Goal: Task Accomplishment & Management: Use online tool/utility

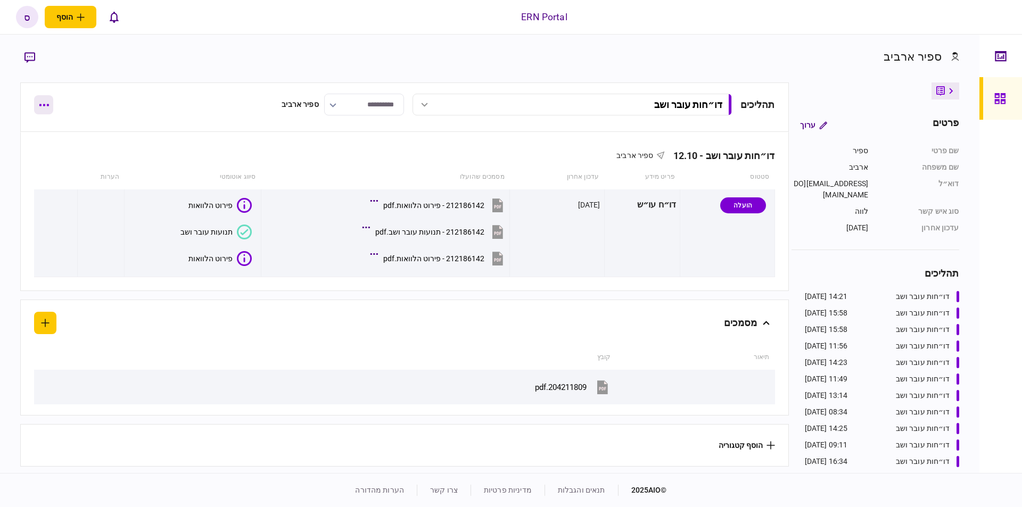
click at [49, 106] on button "button" at bounding box center [43, 104] width 19 height 19
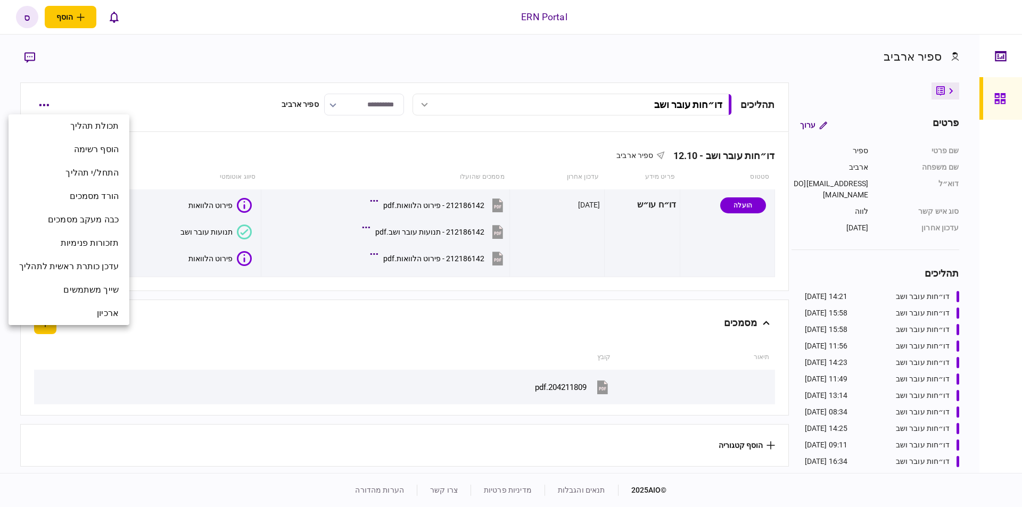
click at [196, 312] on div at bounding box center [511, 253] width 1022 height 507
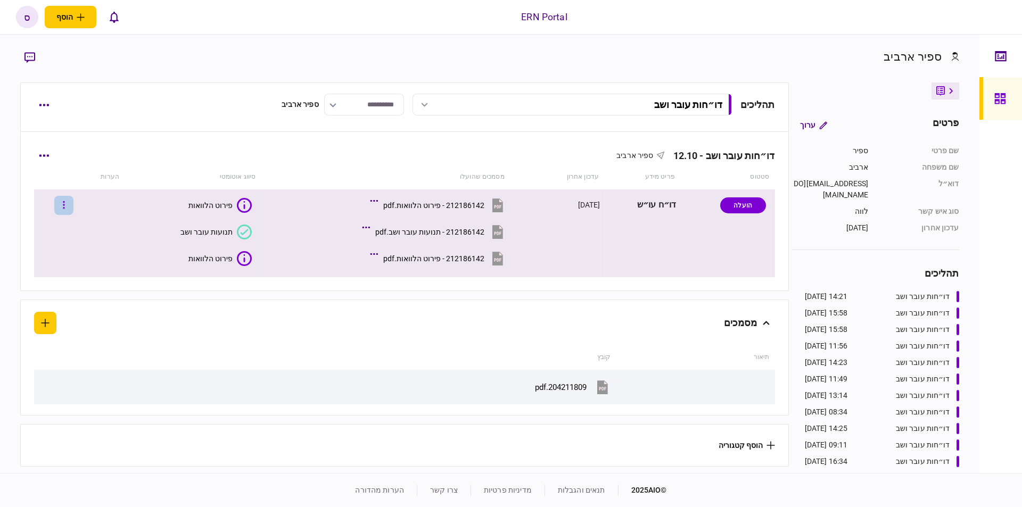
click at [73, 201] on button "button" at bounding box center [63, 205] width 19 height 19
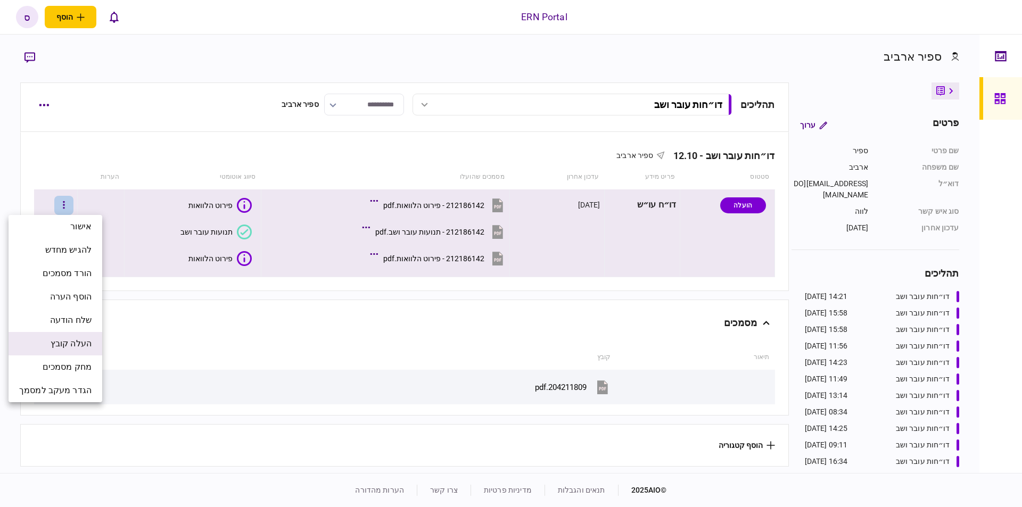
click at [73, 352] on li "העלה קובץ" at bounding box center [56, 343] width 94 height 23
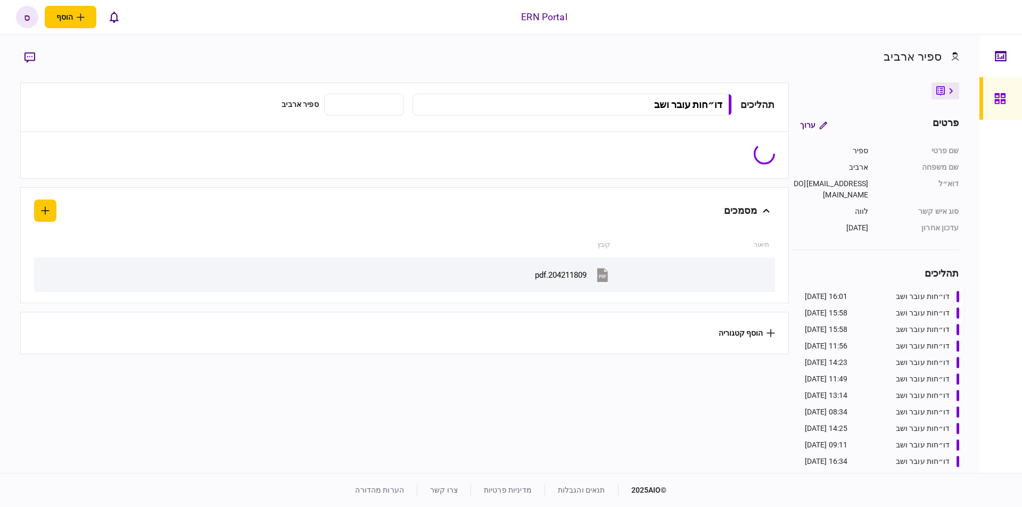
type input "**********"
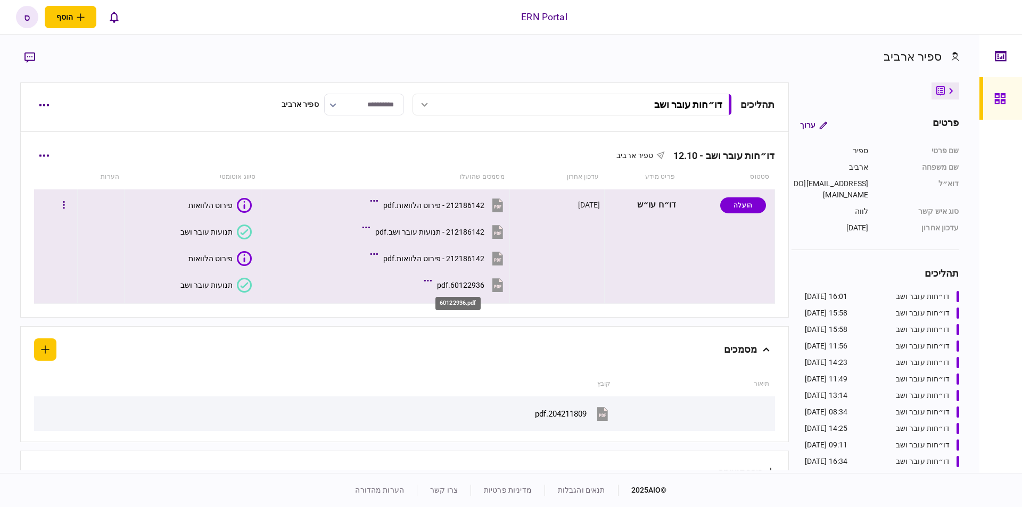
click at [448, 282] on div "60122936.pdf" at bounding box center [460, 285] width 47 height 9
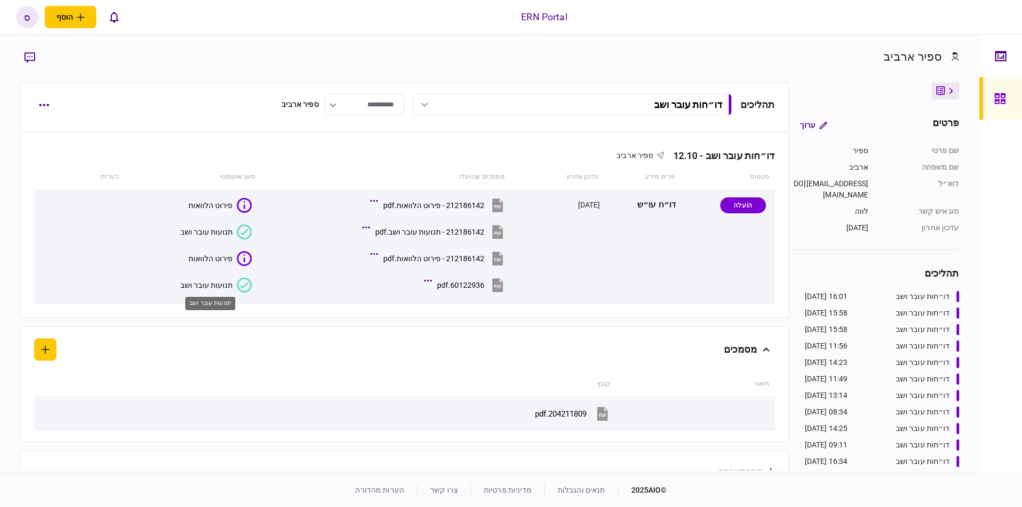
click at [222, 286] on div "תנועות עובר ושב" at bounding box center [206, 285] width 52 height 9
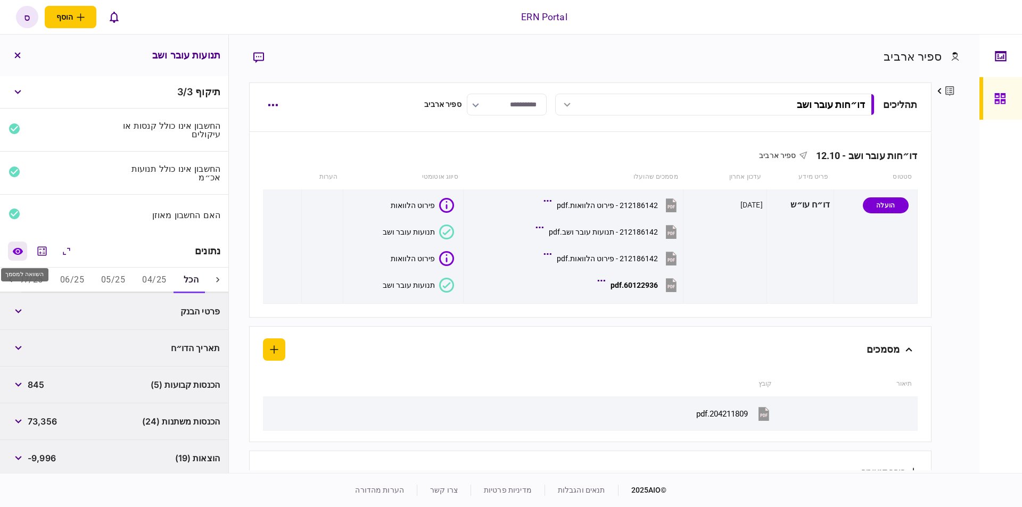
click at [14, 247] on icon "השוואה למסמך" at bounding box center [17, 251] width 11 height 8
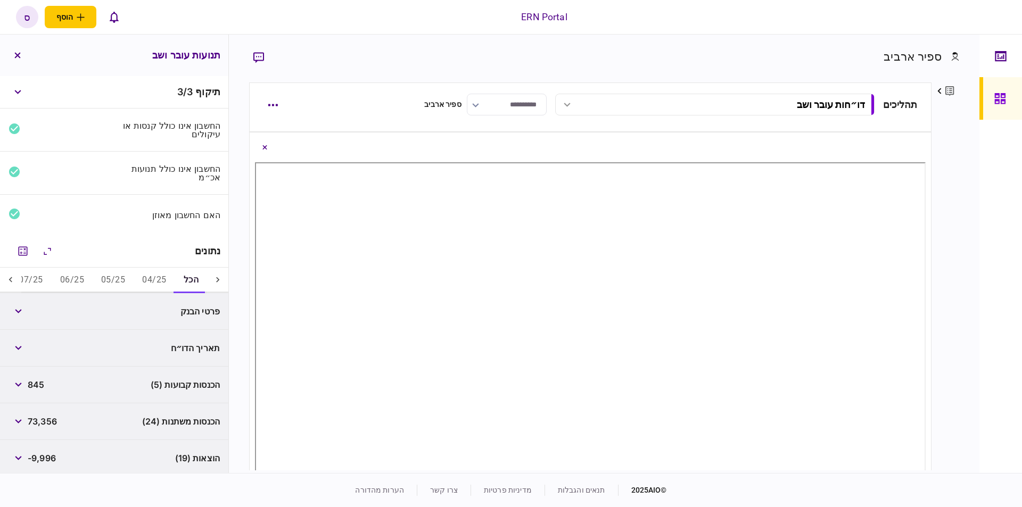
click at [31, 281] on button "07/25" at bounding box center [30, 281] width 41 height 26
click at [25, 252] on icon "מחשבון" at bounding box center [22, 251] width 13 height 13
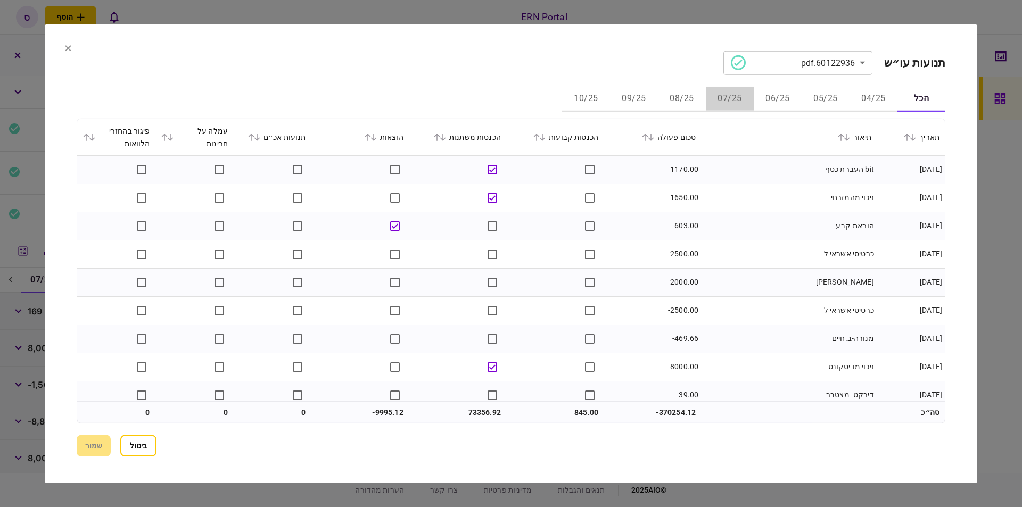
click at [737, 96] on button "07/25" at bounding box center [730, 99] width 48 height 26
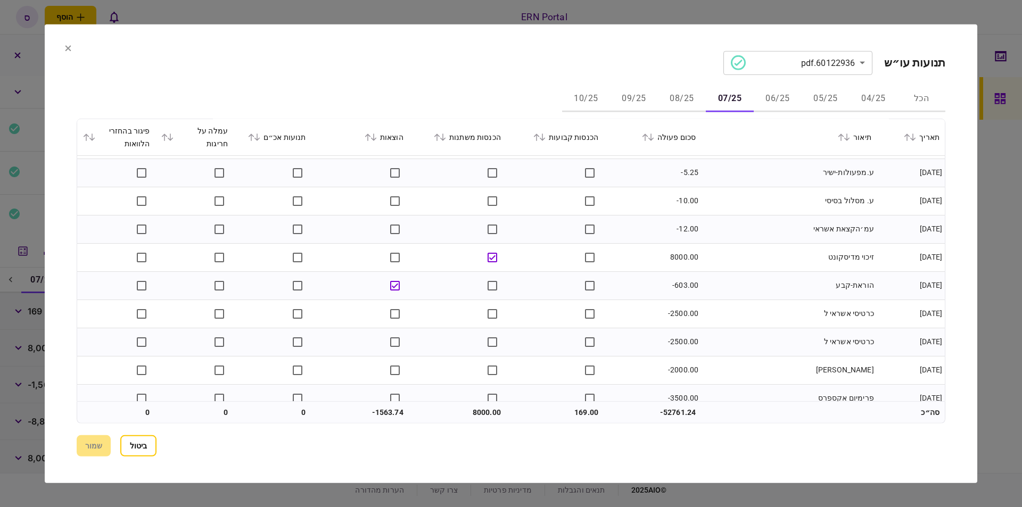
scroll to position [106, 0]
click at [671, 96] on button "08/25" at bounding box center [682, 99] width 48 height 26
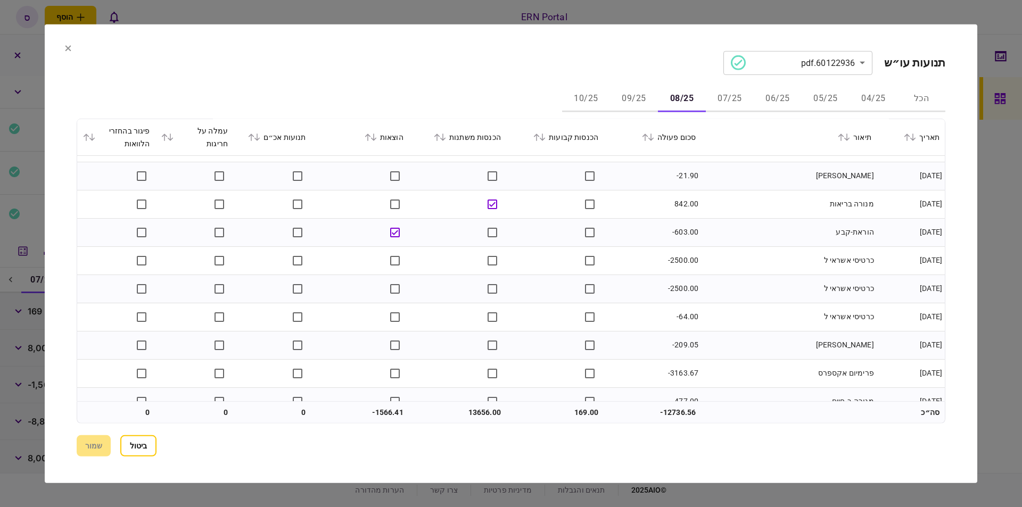
click at [740, 94] on button "07/25" at bounding box center [730, 99] width 48 height 26
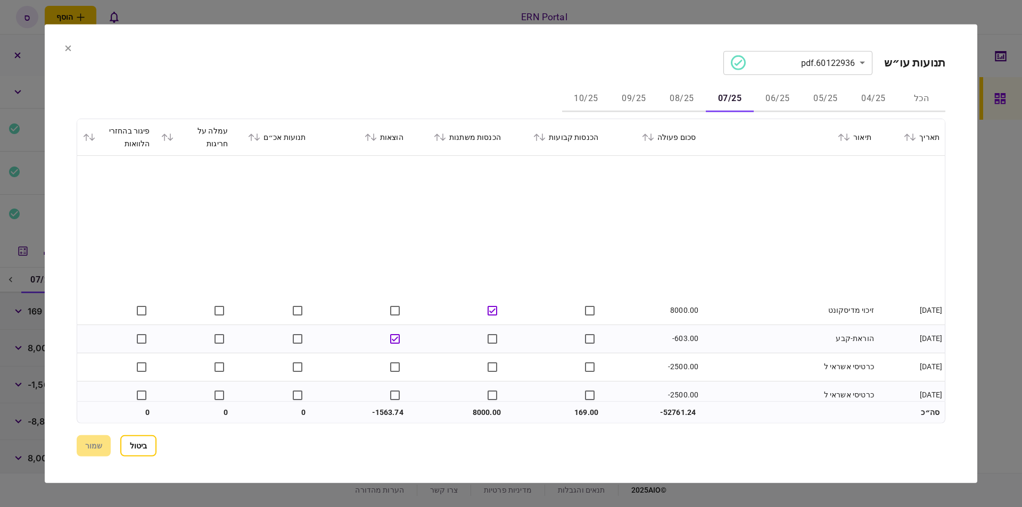
scroll to position [160, 0]
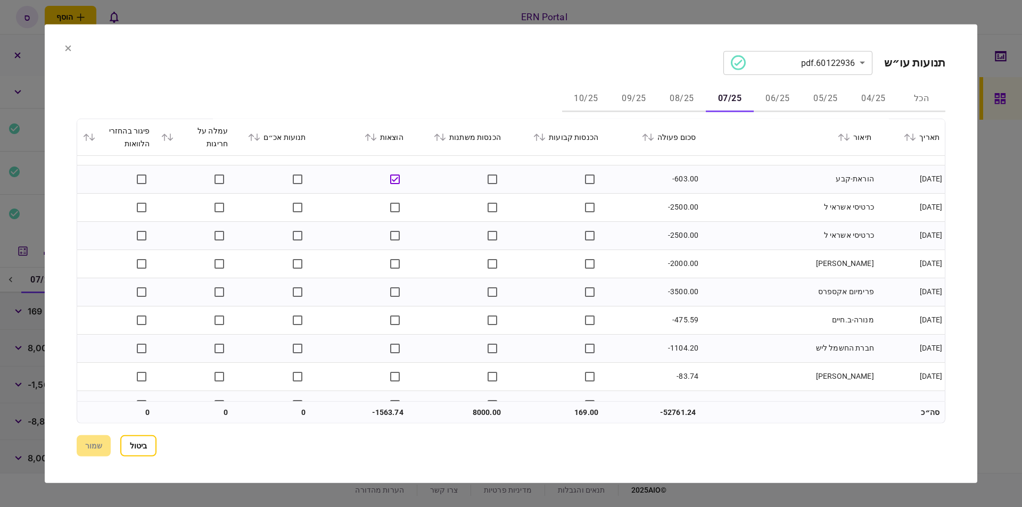
click at [641, 98] on button "09/25" at bounding box center [634, 99] width 48 height 26
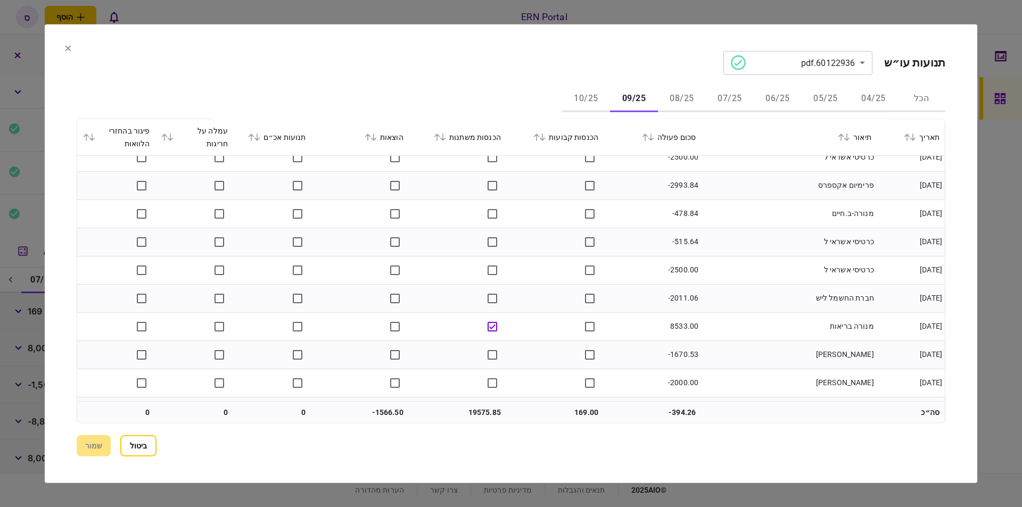
scroll to position [319, 0]
drag, startPoint x: 826, startPoint y: 95, endPoint x: 711, endPoint y: 86, distance: 115.3
click at [826, 95] on button "05/25" at bounding box center [825, 99] width 48 height 26
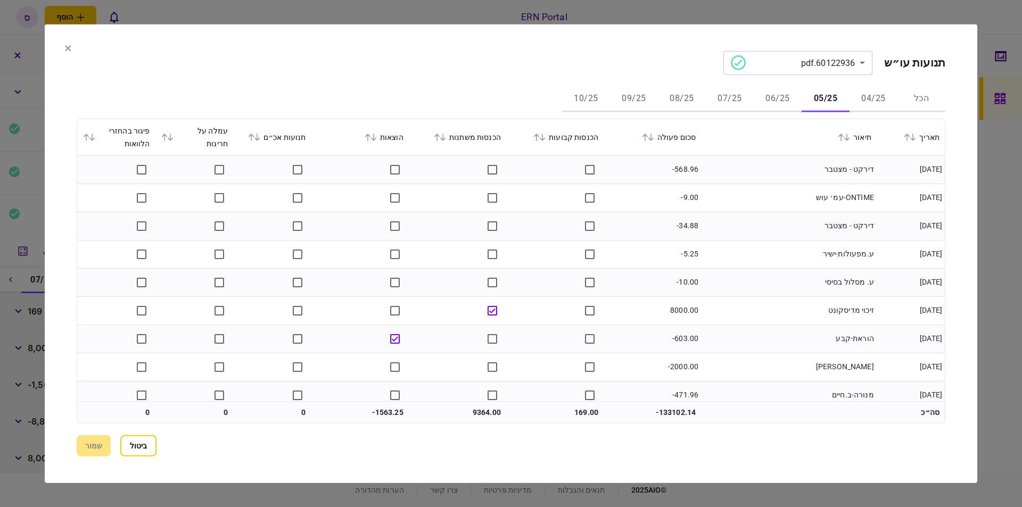
click at [726, 100] on button "07/25" at bounding box center [730, 99] width 48 height 26
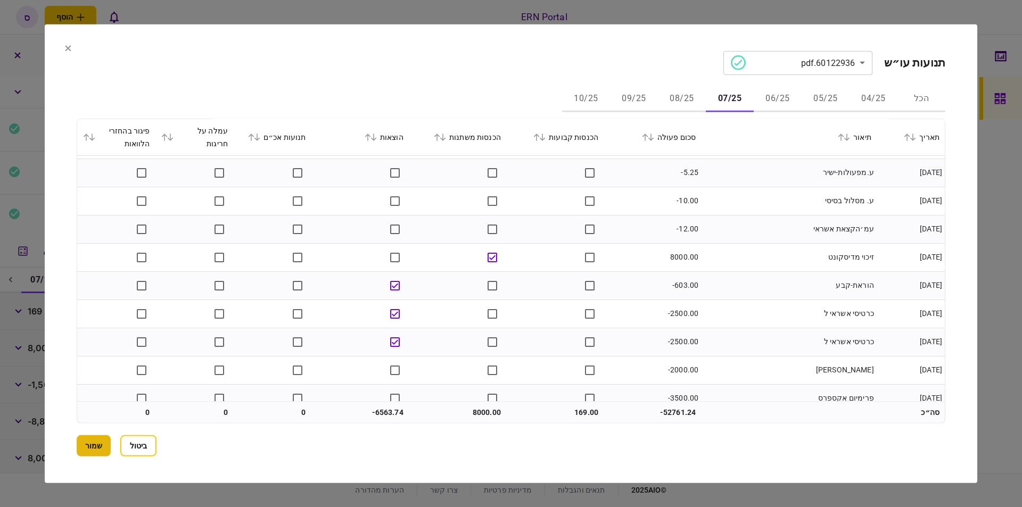
click at [98, 452] on button "שמור" at bounding box center [94, 445] width 34 height 21
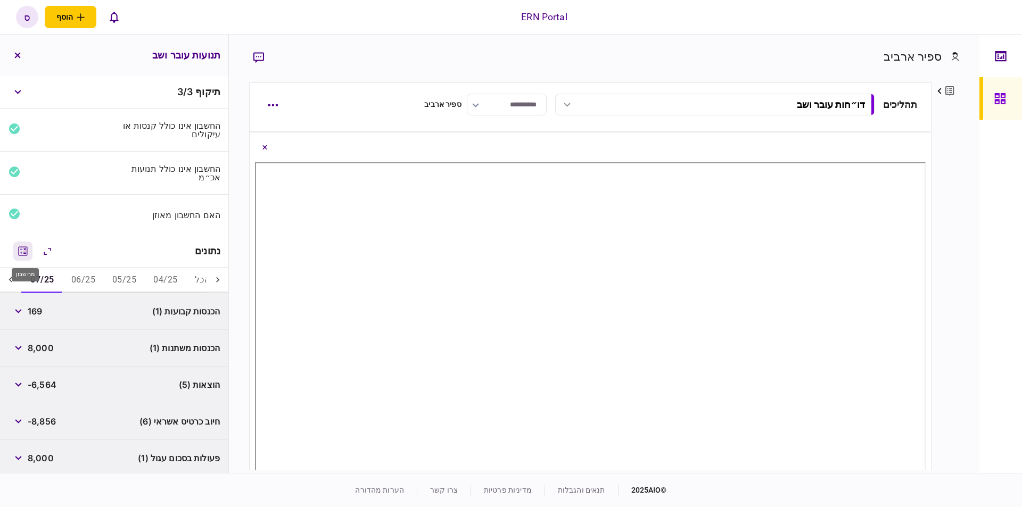
click at [22, 248] on icon "מחשבון" at bounding box center [22, 251] width 13 height 13
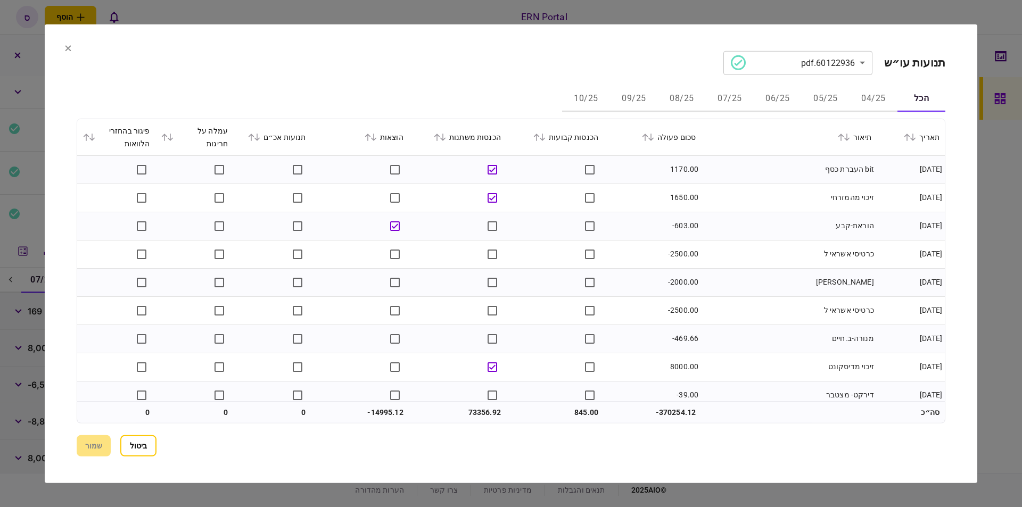
click at [745, 98] on button "07/25" at bounding box center [730, 99] width 48 height 26
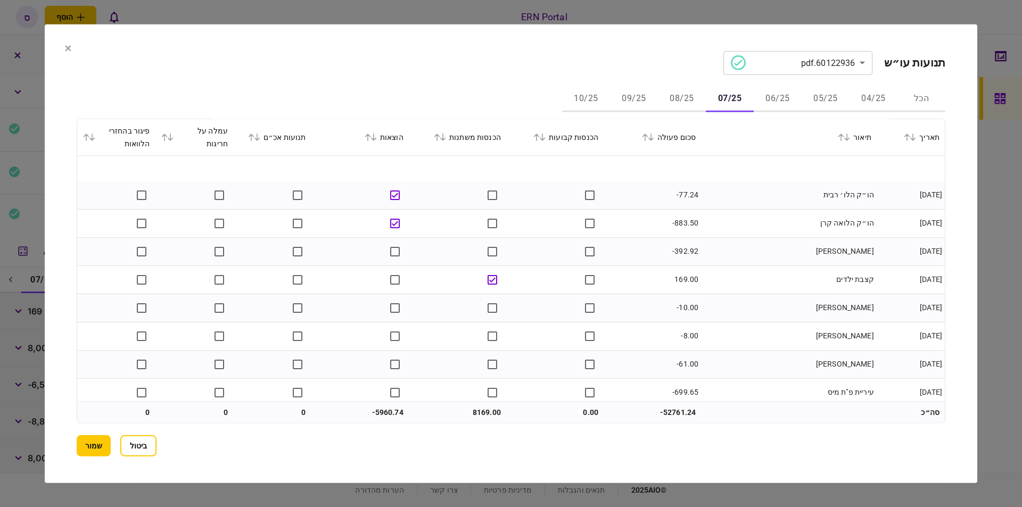
scroll to position [461, 0]
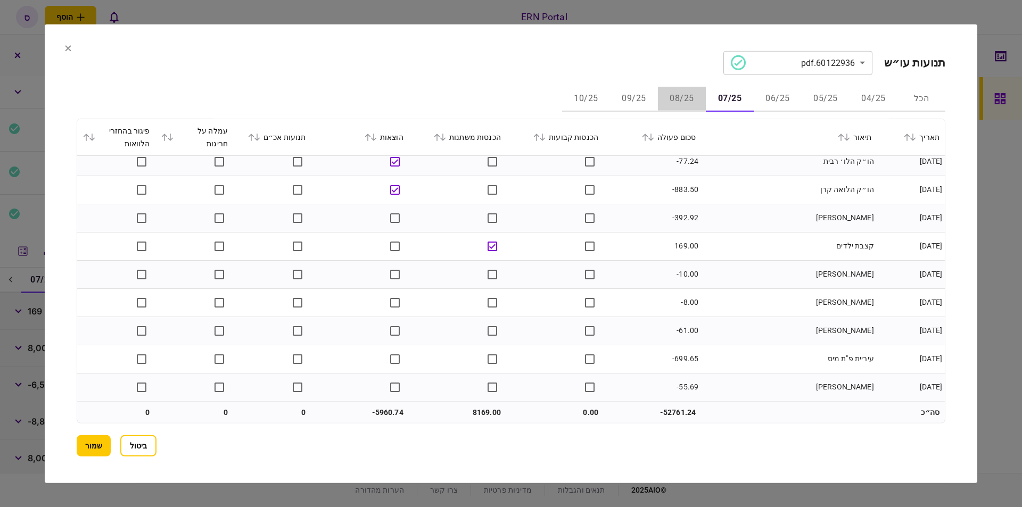
click at [676, 101] on button "08/25" at bounding box center [682, 99] width 48 height 26
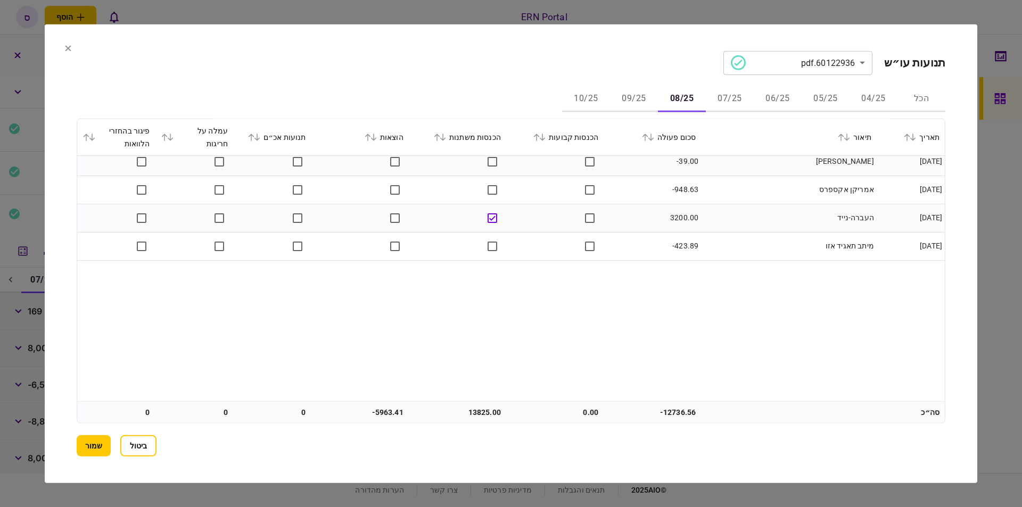
scroll to position [358, 0]
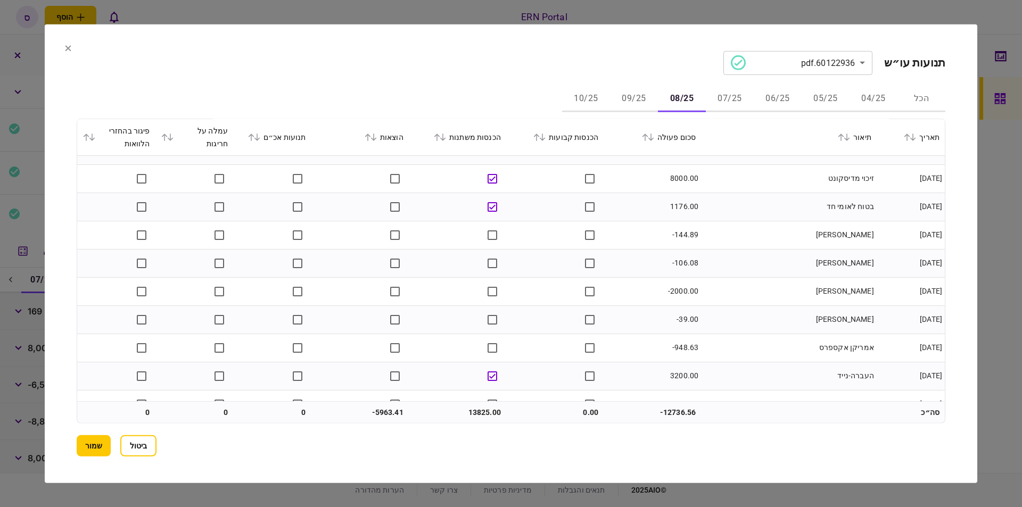
click at [626, 103] on button "09/25" at bounding box center [634, 99] width 48 height 26
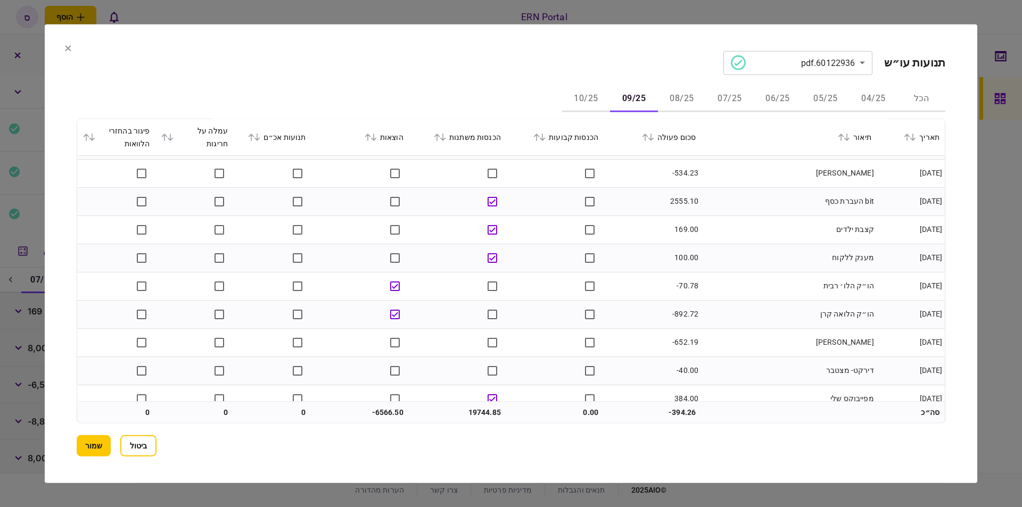
scroll to position [574, 0]
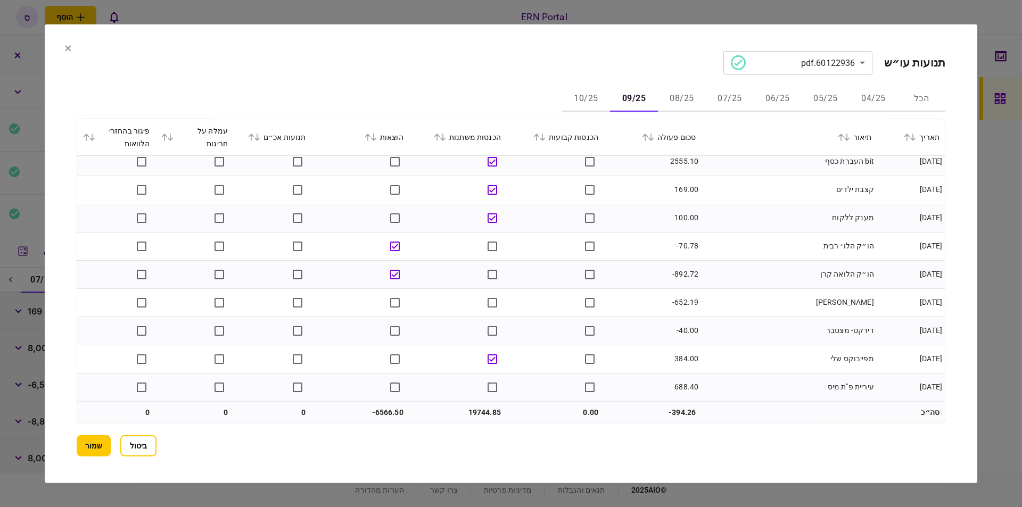
click at [596, 98] on button "10/25" at bounding box center [586, 99] width 48 height 26
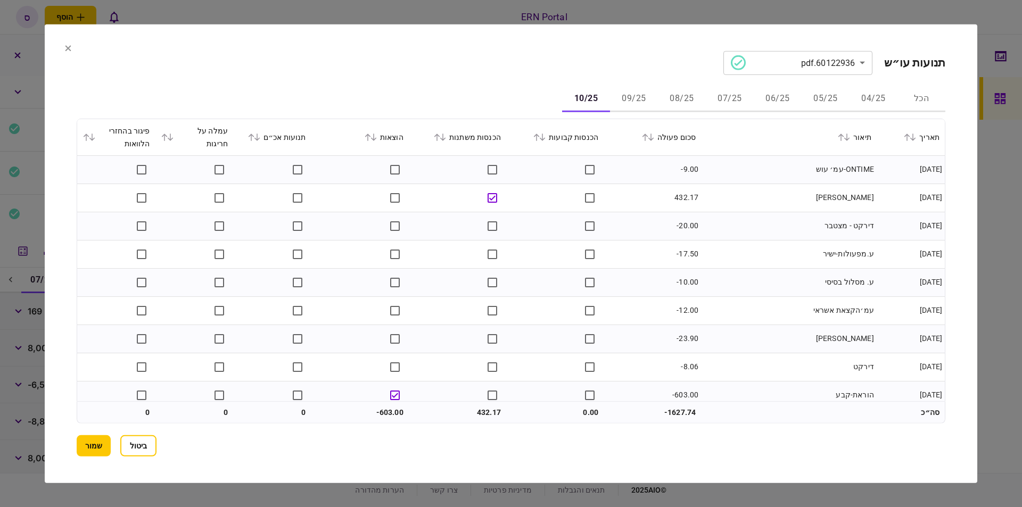
scroll to position [10, 0]
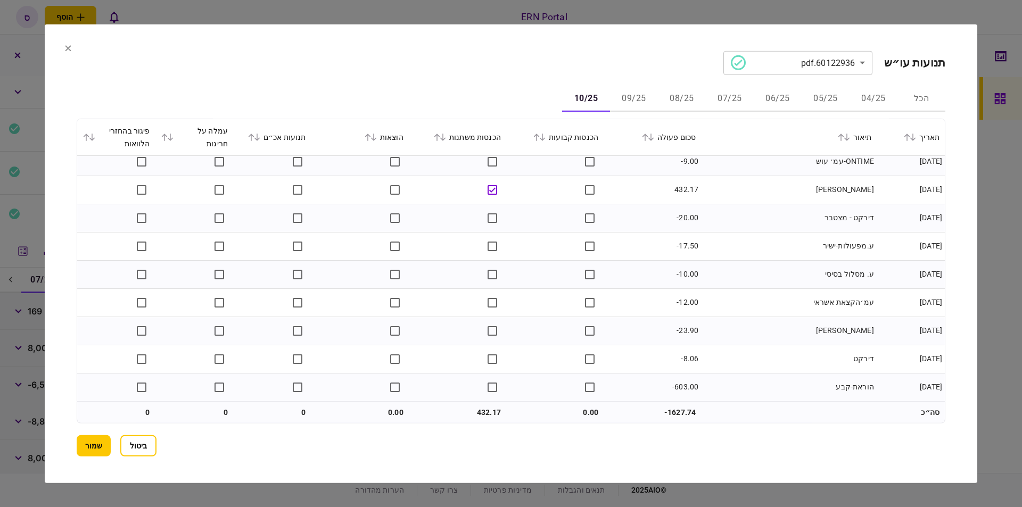
click at [641, 98] on button "09/25" at bounding box center [634, 99] width 48 height 26
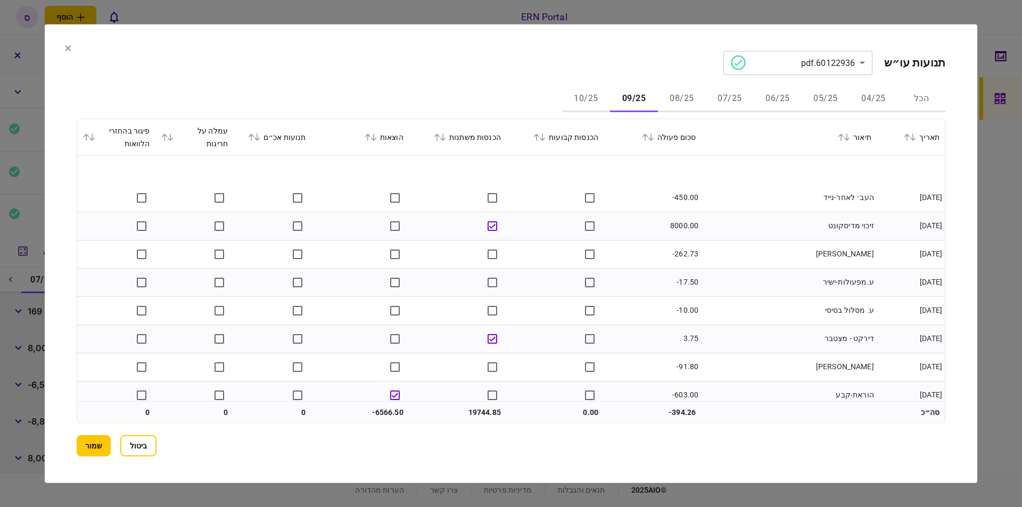
scroll to position [160, 0]
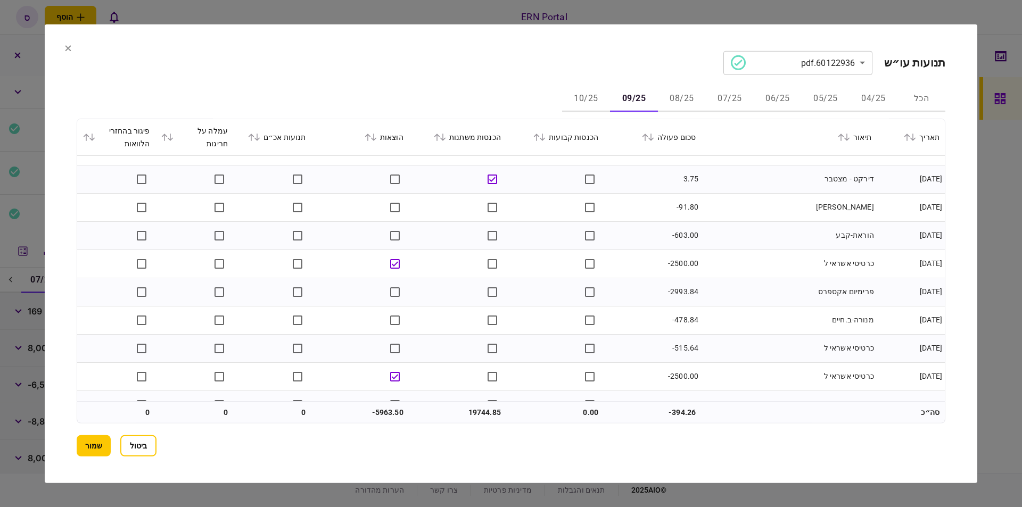
click at [670, 95] on button "08/25" at bounding box center [682, 99] width 48 height 26
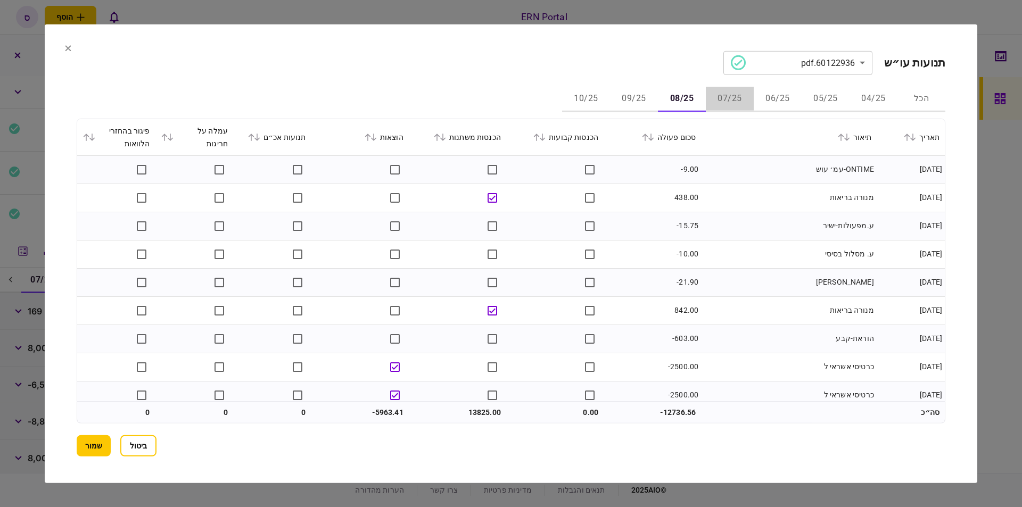
click at [726, 95] on button "07/25" at bounding box center [730, 99] width 48 height 26
click at [779, 96] on button "06/25" at bounding box center [777, 99] width 48 height 26
click at [829, 97] on button "05/25" at bounding box center [825, 99] width 48 height 26
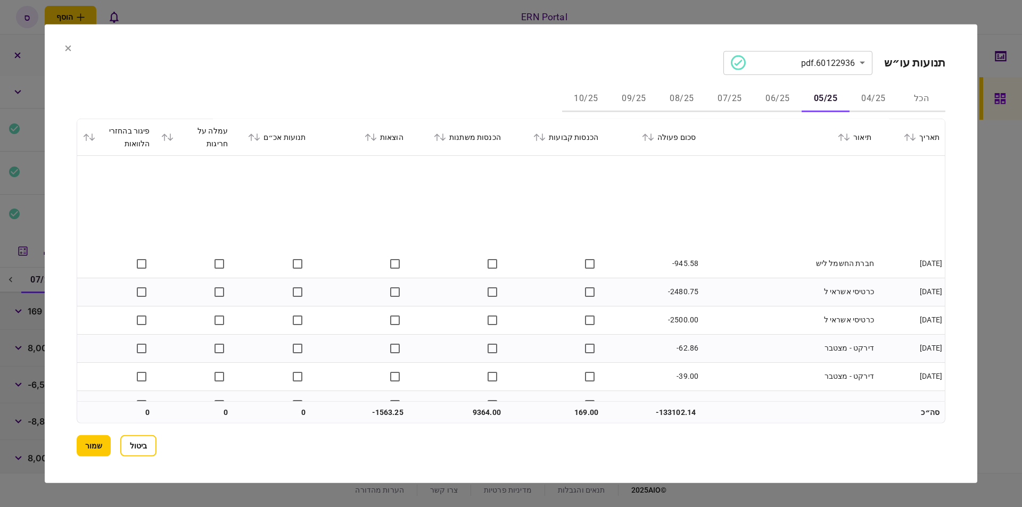
scroll to position [266, 0]
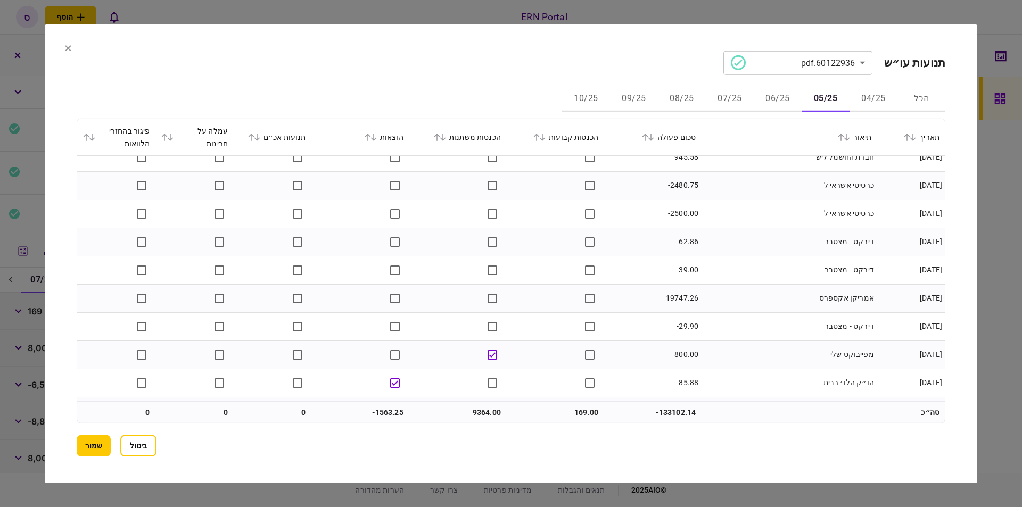
click at [582, 100] on button "10/25" at bounding box center [586, 99] width 48 height 26
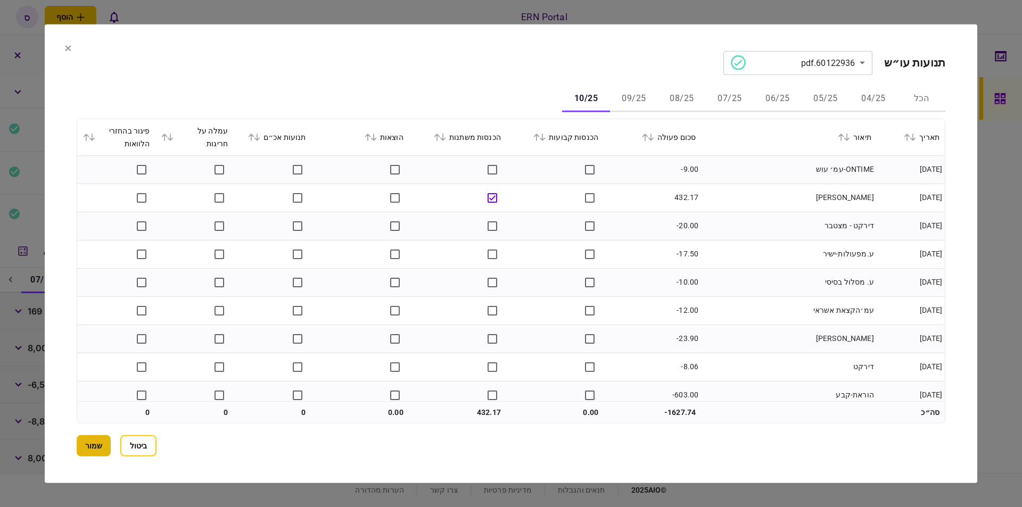
click at [103, 443] on button "שמור" at bounding box center [94, 445] width 34 height 21
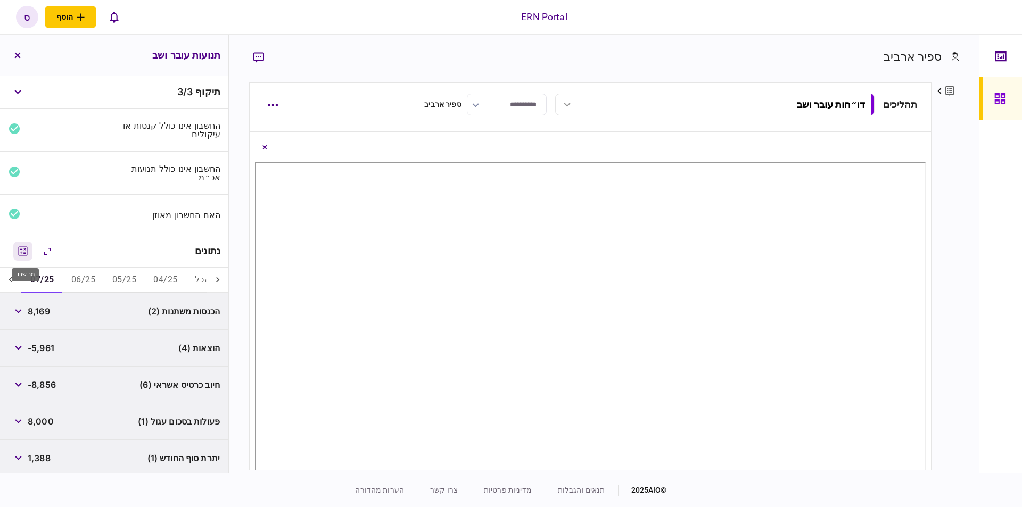
click at [21, 254] on icon "מחשבון" at bounding box center [23, 250] width 9 height 9
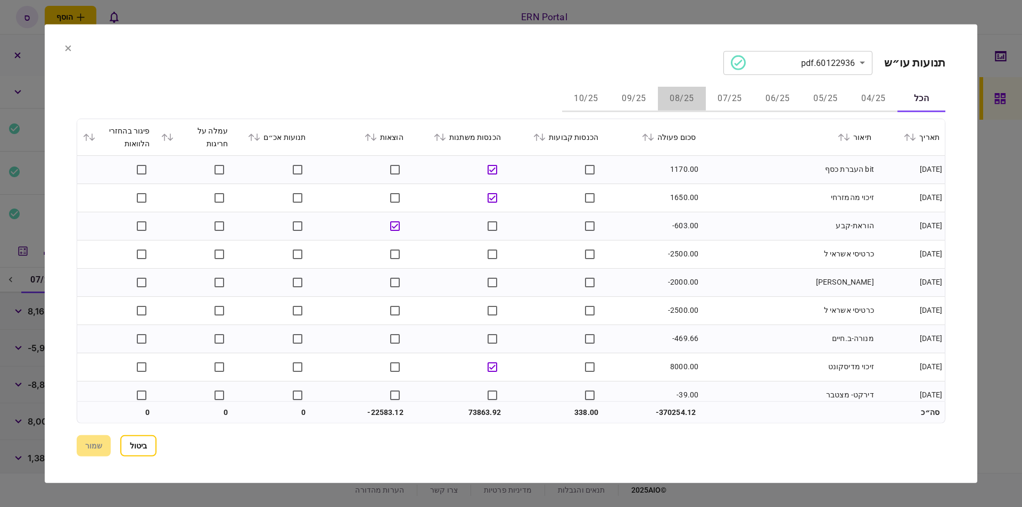
click at [687, 97] on button "08/25" at bounding box center [682, 99] width 48 height 26
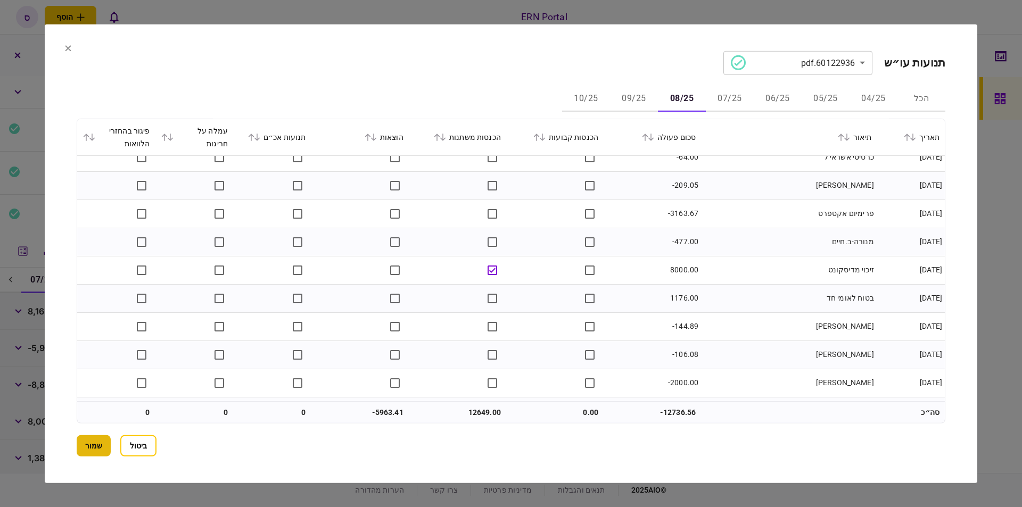
click at [106, 447] on button "שמור" at bounding box center [94, 445] width 34 height 21
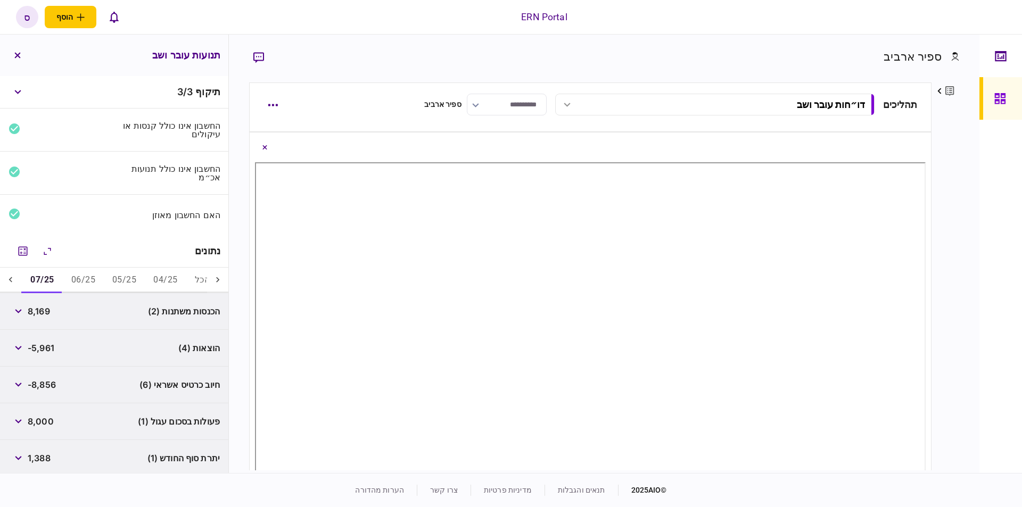
click at [961, 272] on div "ספיר ארביב פרטים ערוך שם פרטי ספיר שם משפחה ארביב דוא״ל [EMAIL_ADDRESS][DOMAIN_…" at bounding box center [604, 254] width 750 height 438
click at [39, 312] on span "8,169" at bounding box center [39, 311] width 22 height 13
copy span "8,169"
click at [88, 371] on div "חיוב כרטיס אשראי (6) -8,856" at bounding box center [114, 385] width 228 height 37
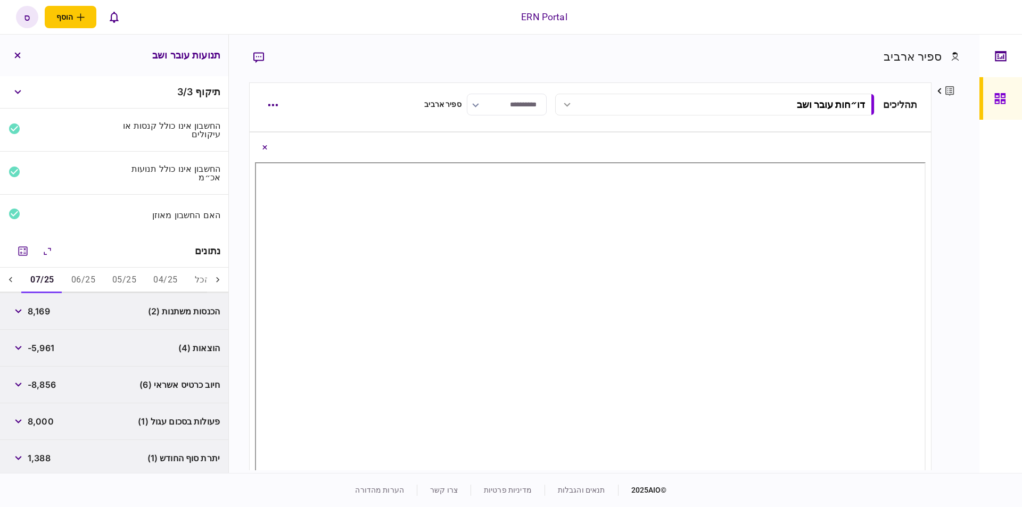
click at [43, 350] on span "-5,961" at bounding box center [41, 348] width 27 height 13
copy span "5,961"
click at [52, 396] on div "חיוב כרטיס אשראי (6) -8,856" at bounding box center [114, 385] width 228 height 37
click at [43, 462] on span "1,388" at bounding box center [39, 458] width 23 height 13
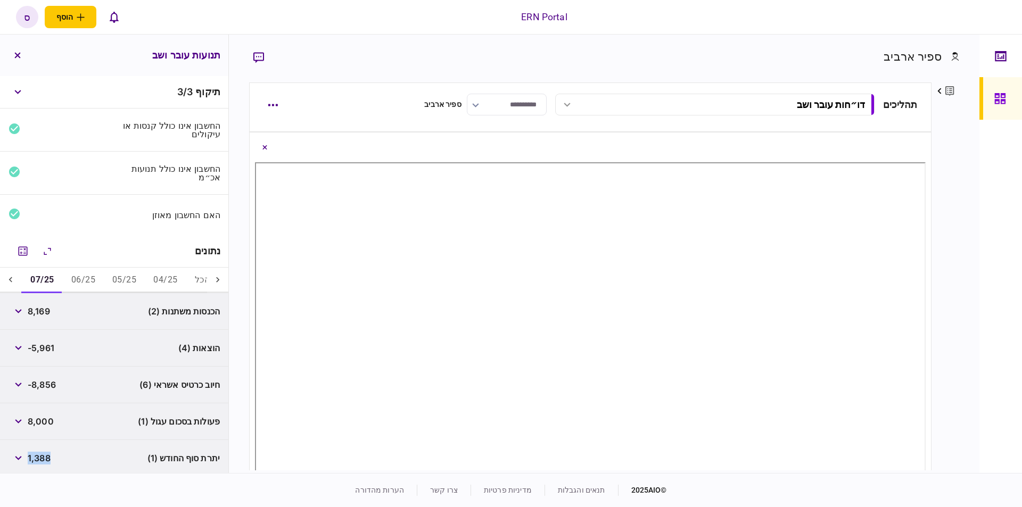
click at [43, 462] on span "1,388" at bounding box center [39, 458] width 23 height 13
copy span "1,388"
click at [21, 278] on div at bounding box center [10, 281] width 21 height 26
click at [134, 282] on button "08/25" at bounding box center [123, 281] width 41 height 26
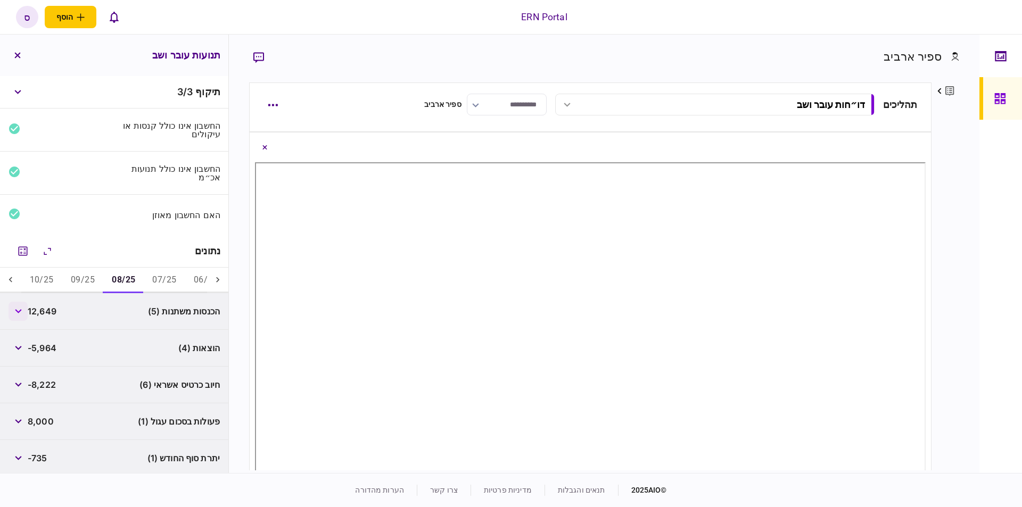
click at [27, 314] on button "button" at bounding box center [18, 311] width 19 height 19
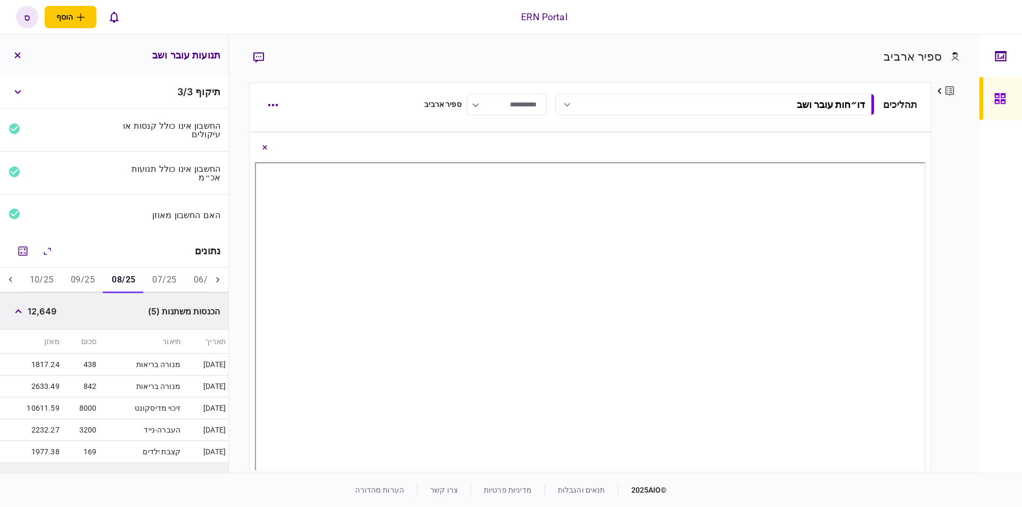
scroll to position [53, 0]
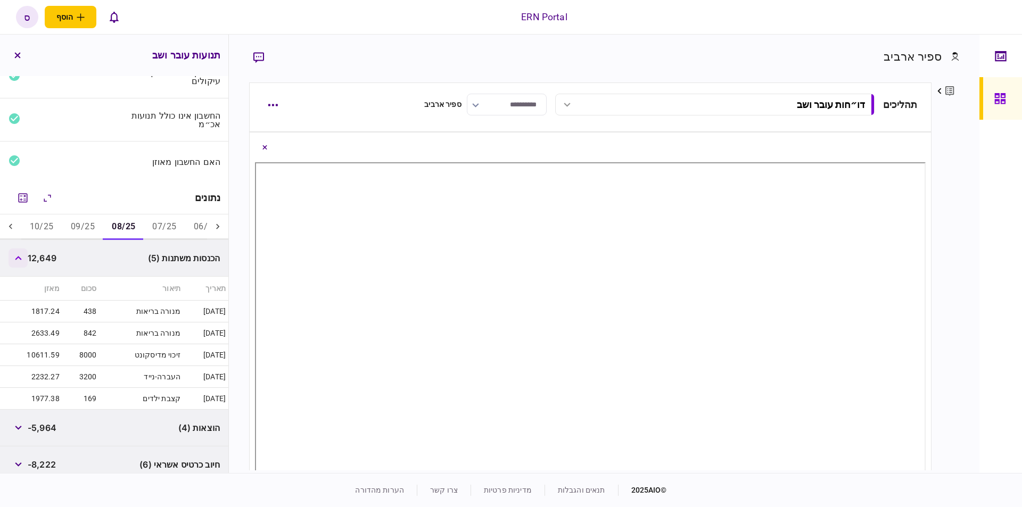
click at [21, 257] on icon "button" at bounding box center [18, 258] width 6 height 4
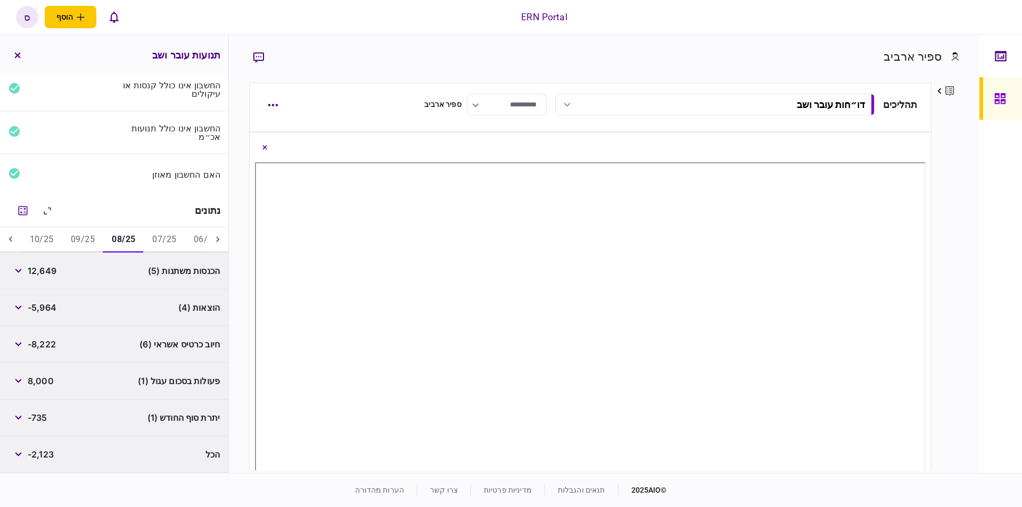
scroll to position [40, 0]
click at [50, 311] on span "-5,964" at bounding box center [42, 307] width 29 height 13
copy span "5,964"
click at [936, 290] on div "פרטים ערוך שם פרטי ספיר שם משפחה ארביב דוא״ל [EMAIL_ADDRESS][DOMAIN_NAME] סוג א…" at bounding box center [945, 276] width 28 height 388
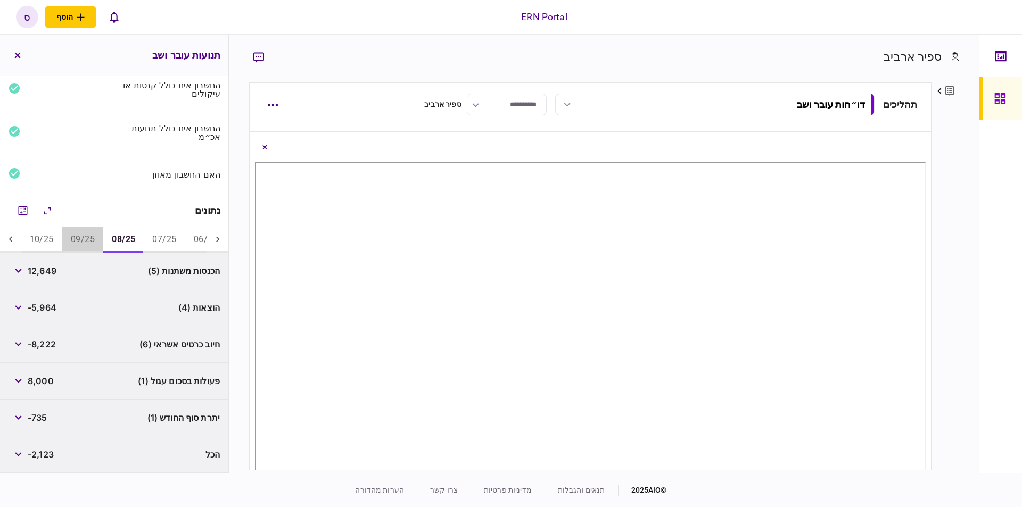
click at [98, 240] on button "09/25" at bounding box center [82, 240] width 41 height 26
click at [47, 273] on span "19,744" at bounding box center [42, 270] width 28 height 13
copy span "19,744"
click at [21, 273] on button "button" at bounding box center [18, 270] width 19 height 19
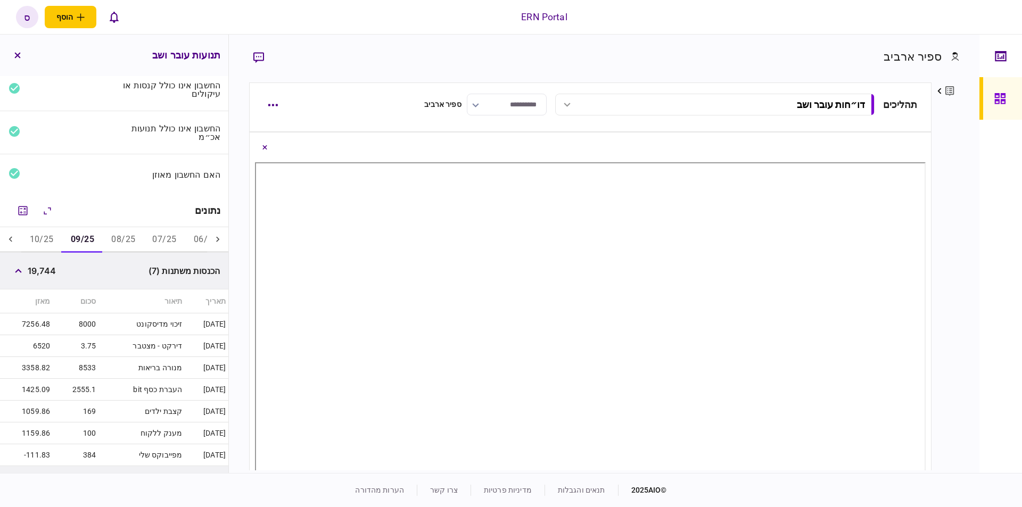
click at [73, 370] on td "8533" at bounding box center [76, 368] width 46 height 22
click at [77, 364] on td "8533" at bounding box center [76, 368] width 46 height 22
click at [84, 368] on td "8533" at bounding box center [76, 368] width 46 height 22
copy td "8533"
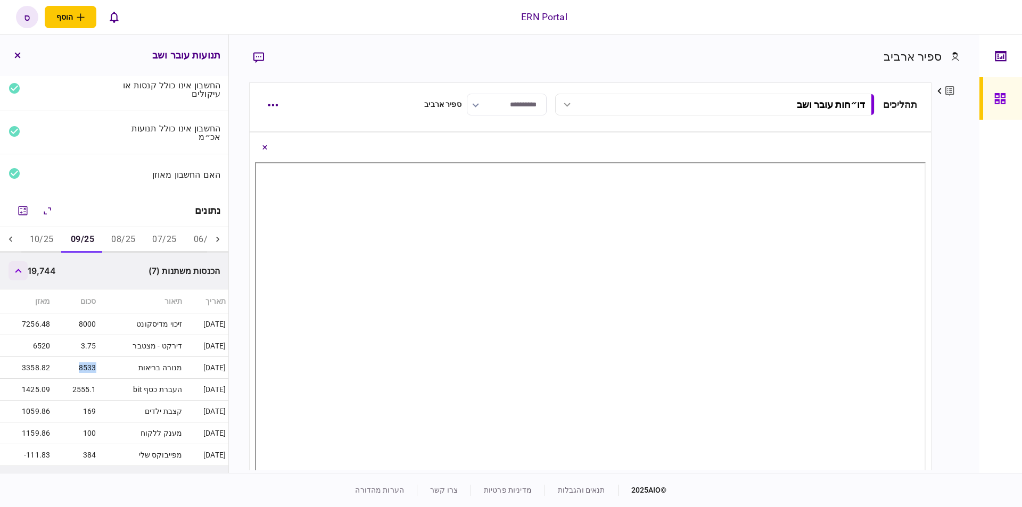
click at [24, 277] on button "button" at bounding box center [18, 270] width 19 height 19
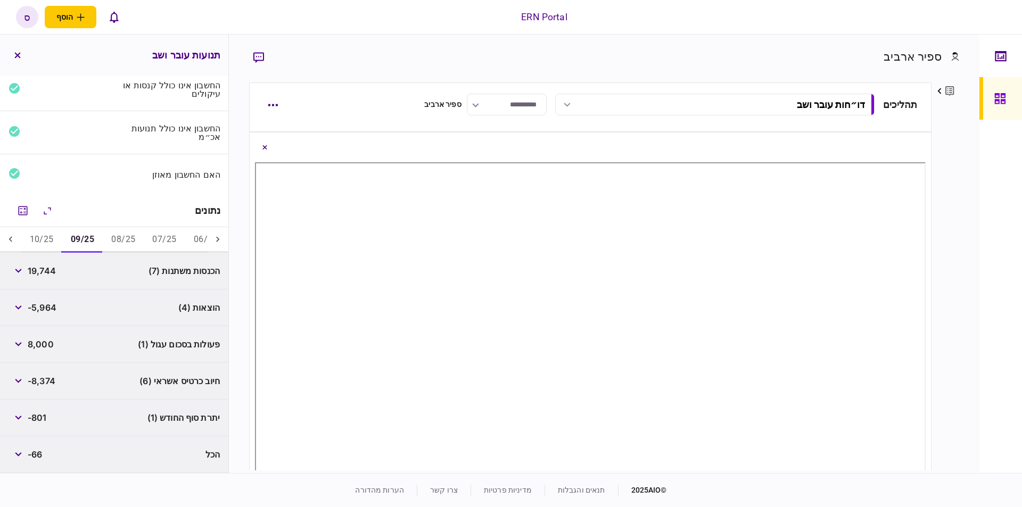
click at [53, 310] on span "-5,964" at bounding box center [42, 307] width 29 height 13
click at [49, 231] on button "10/25" at bounding box center [41, 240] width 41 height 26
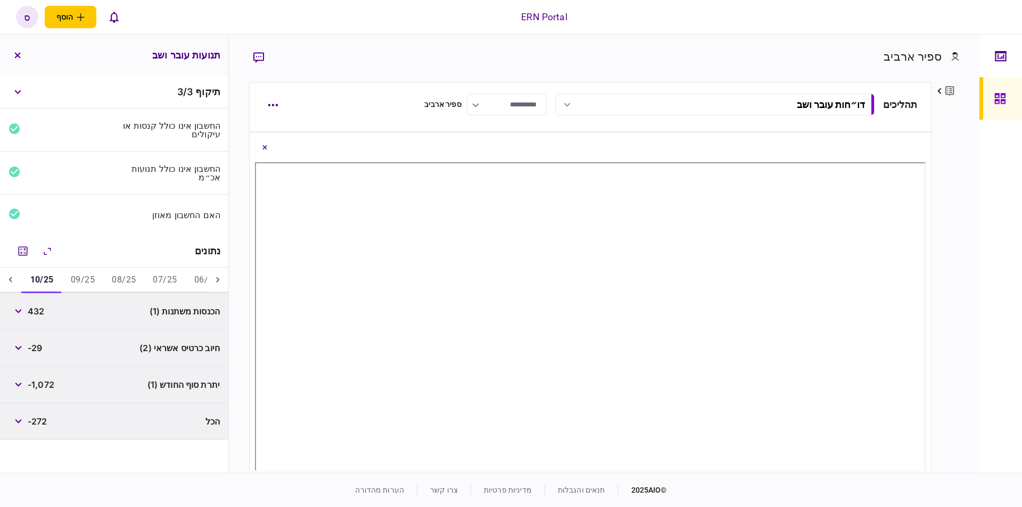
click at [43, 311] on span "432" at bounding box center [36, 311] width 16 height 13
copy span "432"
click at [91, 279] on button "09/25" at bounding box center [82, 281] width 41 height 26
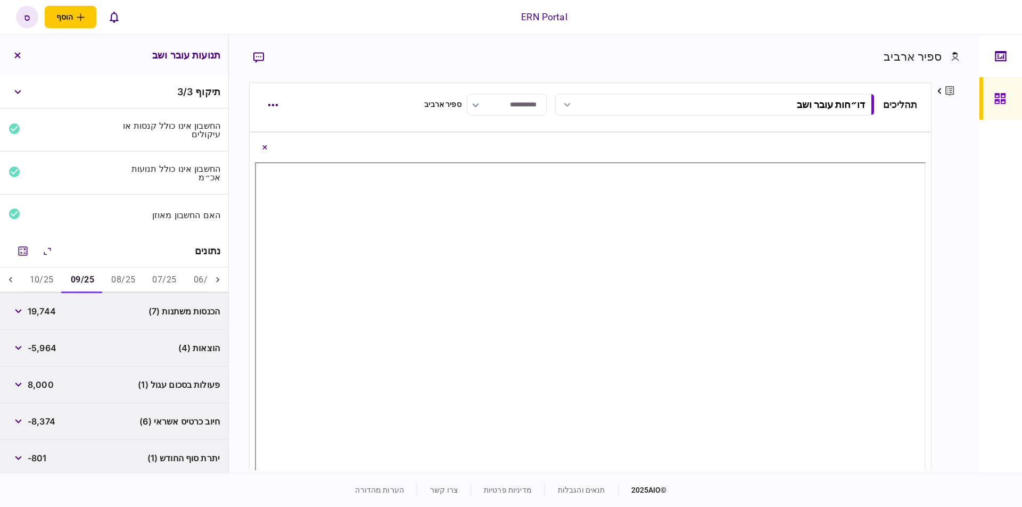
click at [33, 312] on span "19,744" at bounding box center [42, 311] width 28 height 13
click at [26, 312] on button "button" at bounding box center [18, 311] width 19 height 19
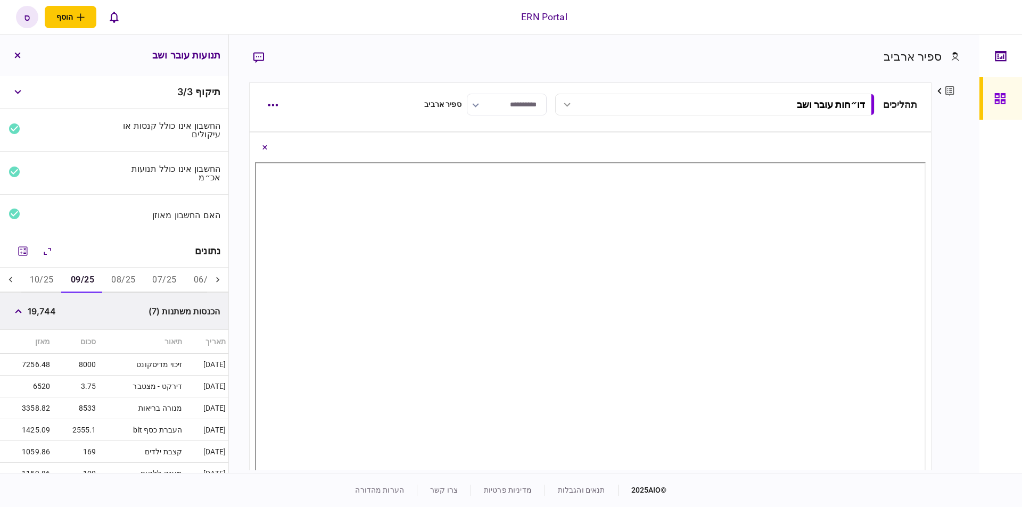
scroll to position [106, 0]
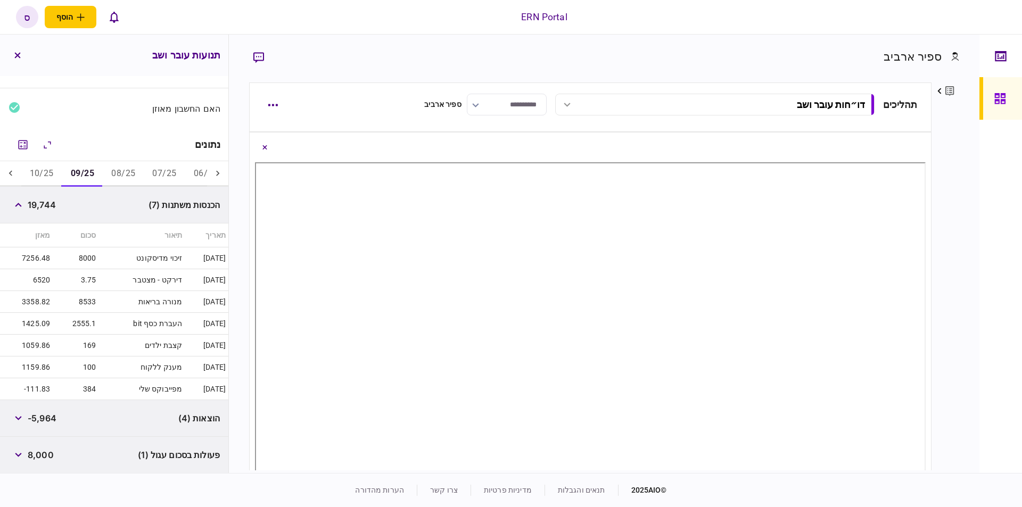
click at [143, 169] on button "08/25" at bounding box center [123, 174] width 41 height 26
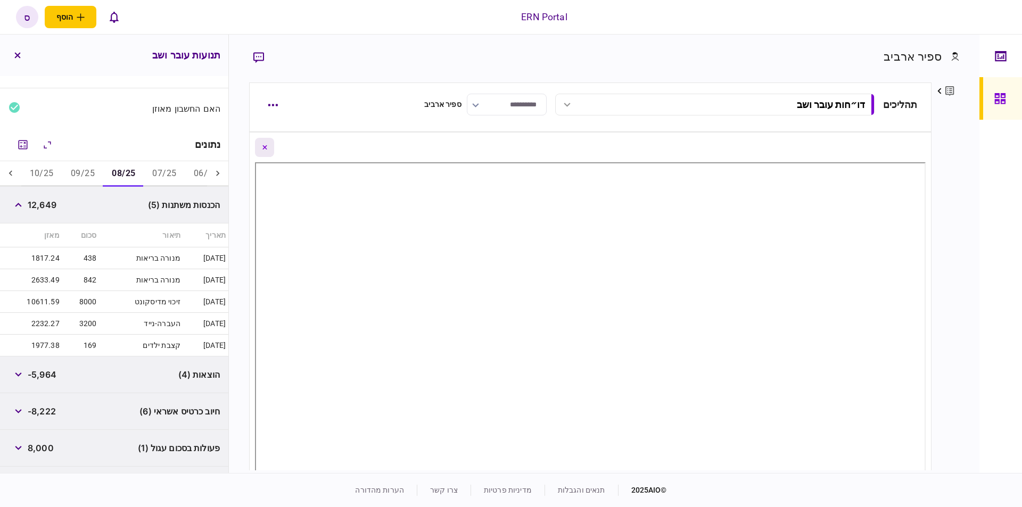
click at [267, 149] on icon "Close document view button" at bounding box center [264, 147] width 5 height 4
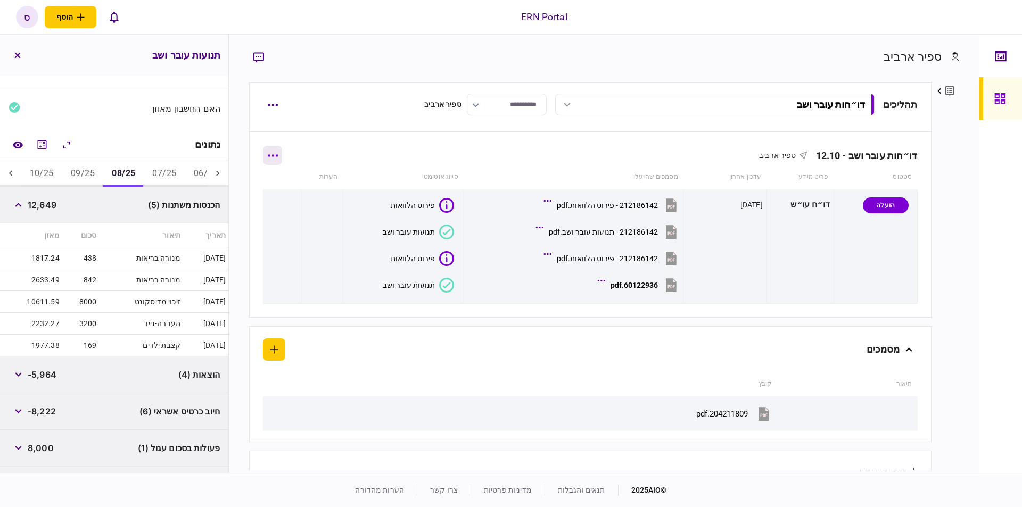
click at [275, 160] on button "button" at bounding box center [272, 155] width 19 height 19
click at [383, 168] on div at bounding box center [511, 253] width 1022 height 507
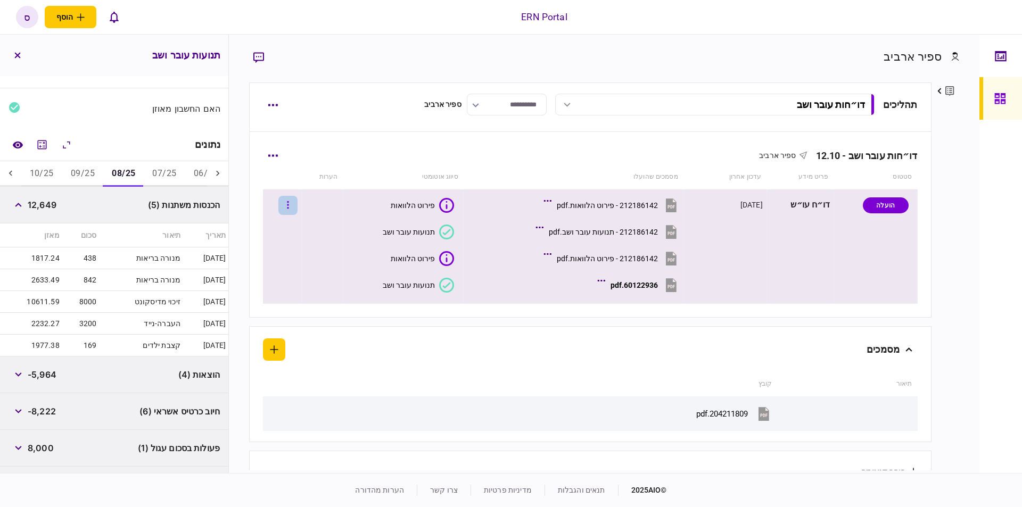
click at [297, 201] on button "button" at bounding box center [287, 205] width 19 height 19
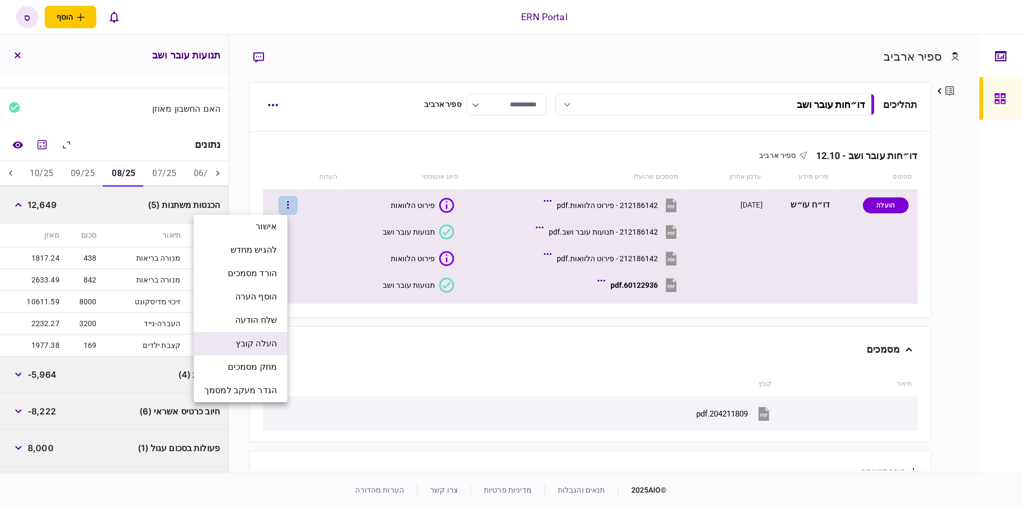
click at [252, 345] on span "העלה קובץ" at bounding box center [256, 343] width 41 height 13
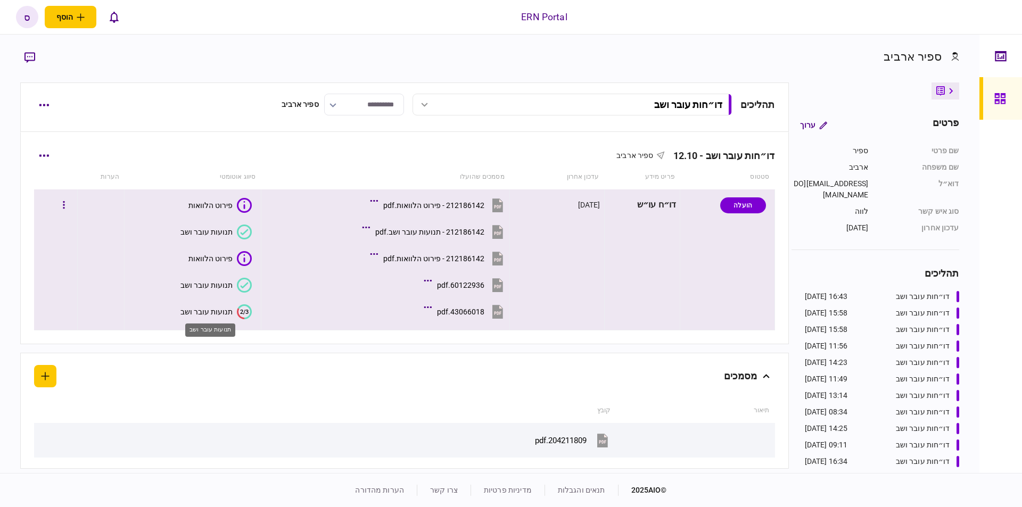
click at [220, 309] on div "תנועות עובר ושב" at bounding box center [206, 312] width 52 height 9
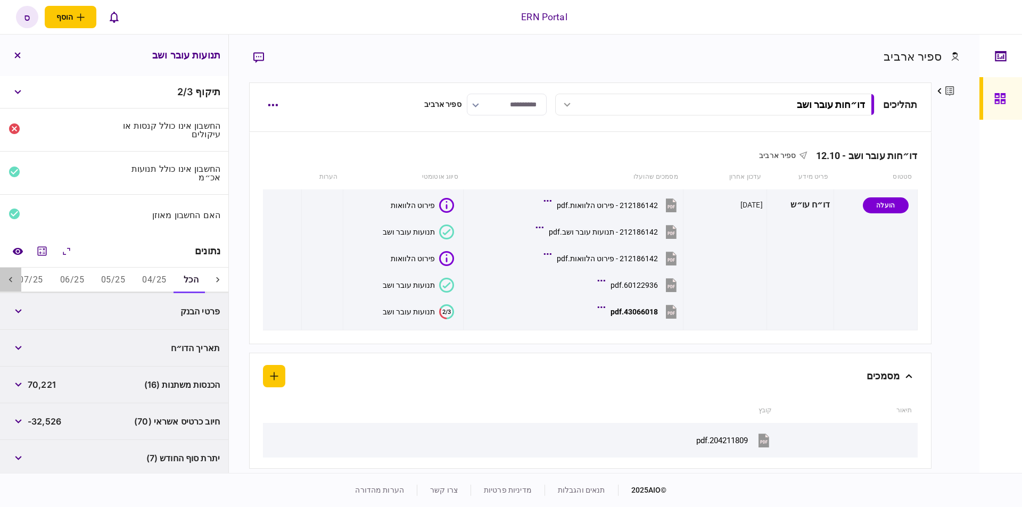
click at [16, 273] on div at bounding box center [10, 281] width 21 height 26
click at [171, 286] on button "07/25" at bounding box center [164, 281] width 41 height 26
click at [22, 247] on icon "השוואה למסמך" at bounding box center [17, 251] width 11 height 8
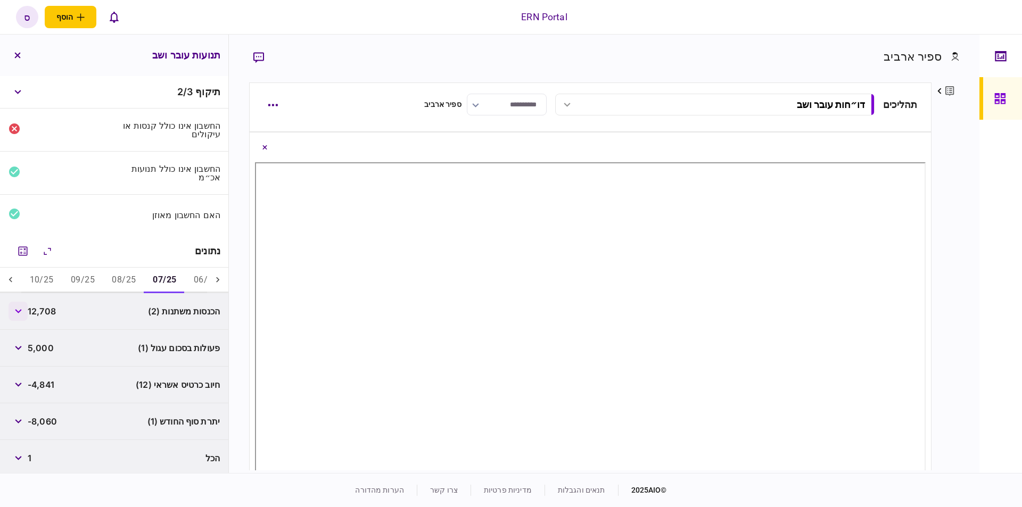
click at [22, 309] on icon "button" at bounding box center [18, 311] width 7 height 4
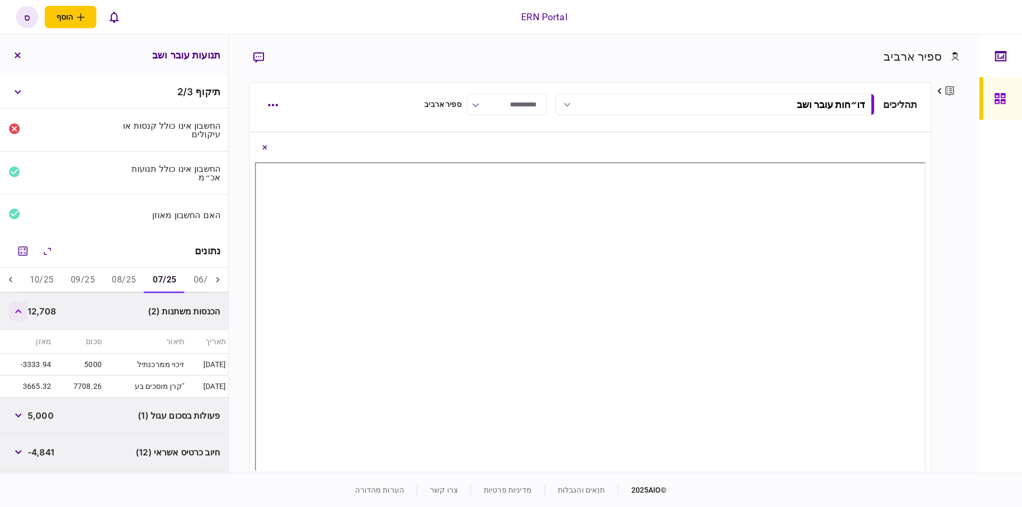
click at [22, 314] on button "button" at bounding box center [18, 311] width 19 height 19
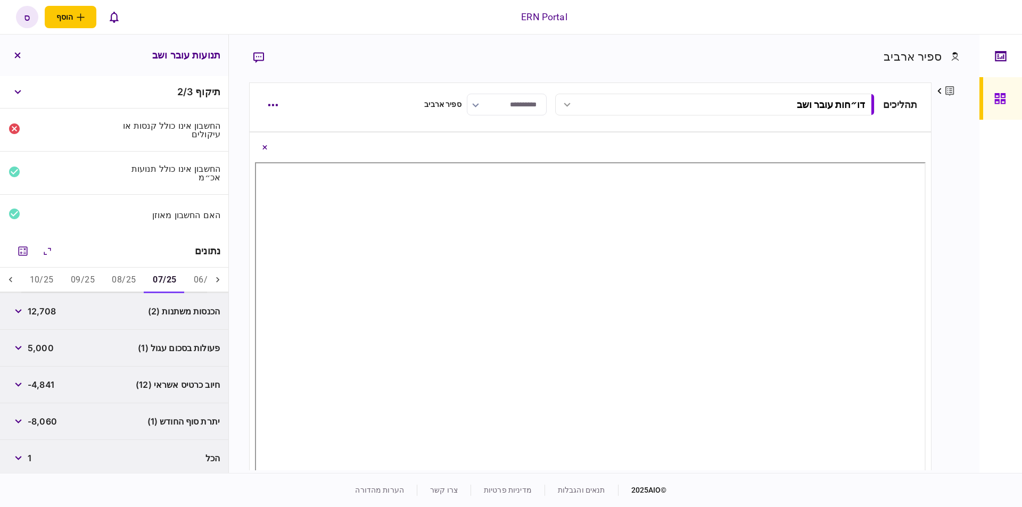
click at [119, 281] on button "08/25" at bounding box center [123, 281] width 41 height 26
drag, startPoint x: 32, startPoint y: 310, endPoint x: 22, endPoint y: 313, distance: 10.1
click at [30, 310] on span "15,461" at bounding box center [41, 311] width 27 height 13
click at [22, 313] on icon "button" at bounding box center [18, 311] width 7 height 4
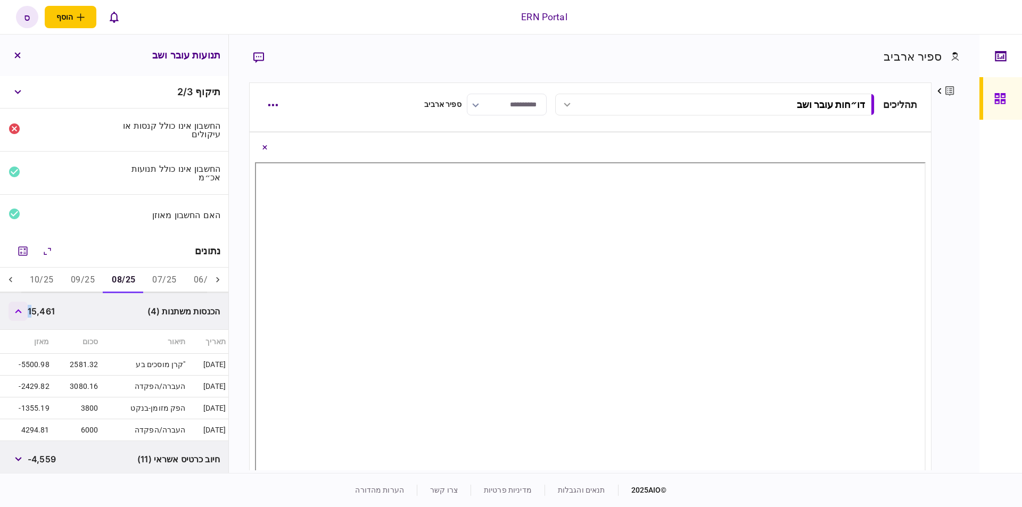
click at [21, 310] on icon "button" at bounding box center [18, 311] width 7 height 4
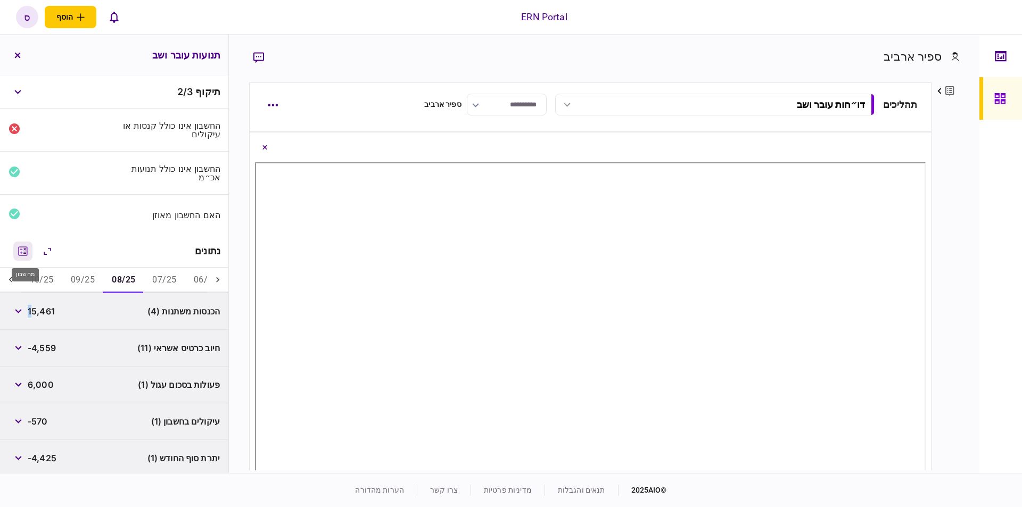
click at [26, 250] on icon "מחשבון" at bounding box center [23, 250] width 9 height 9
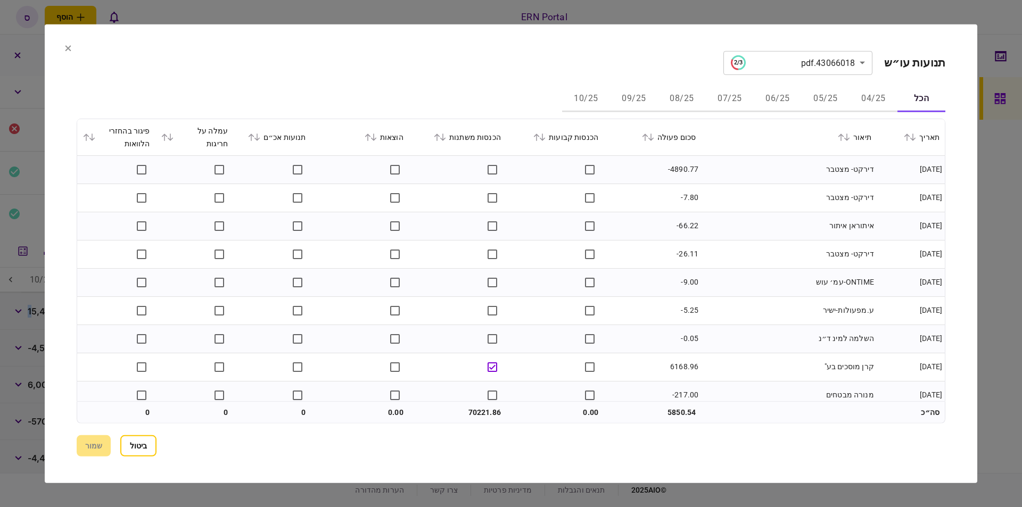
click at [740, 95] on button "07/25" at bounding box center [730, 99] width 48 height 26
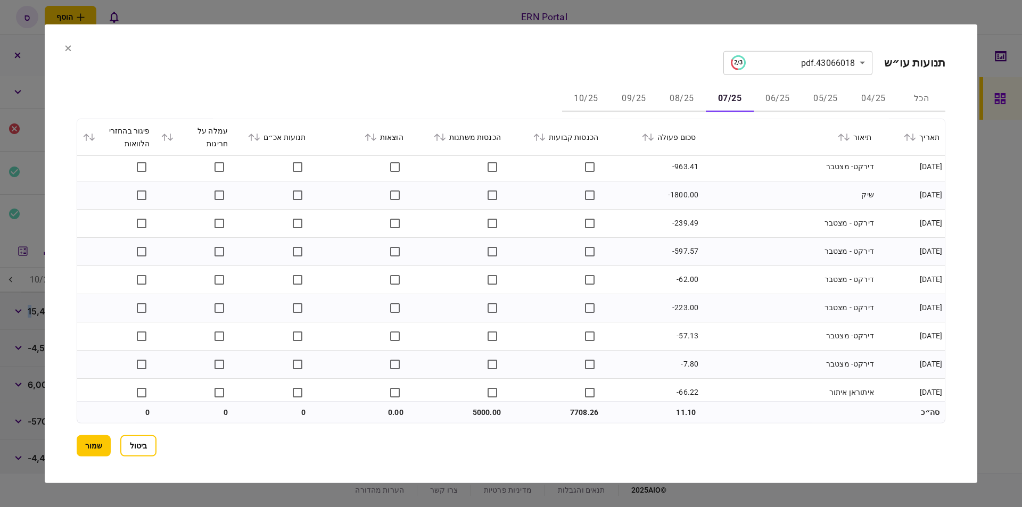
scroll to position [433, 0]
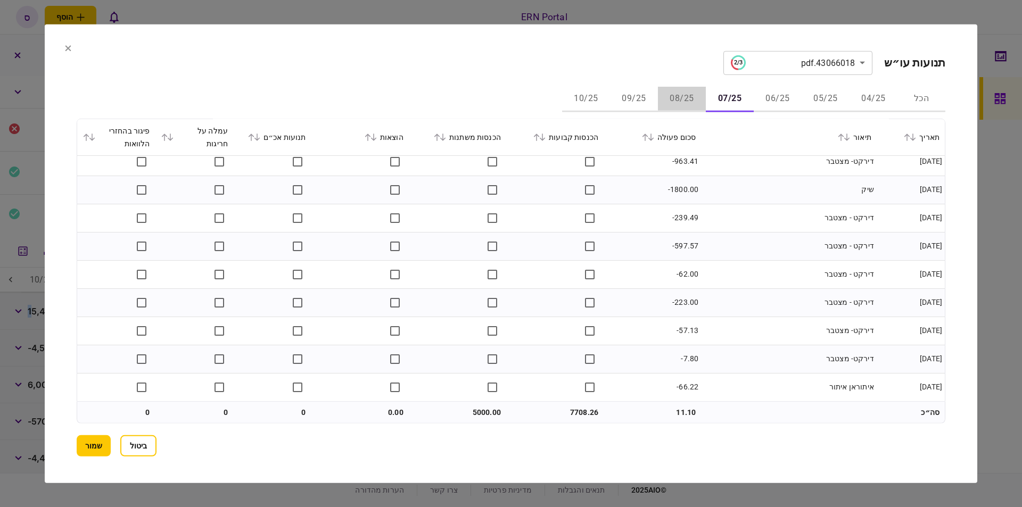
click at [691, 95] on button "08/25" at bounding box center [682, 99] width 48 height 26
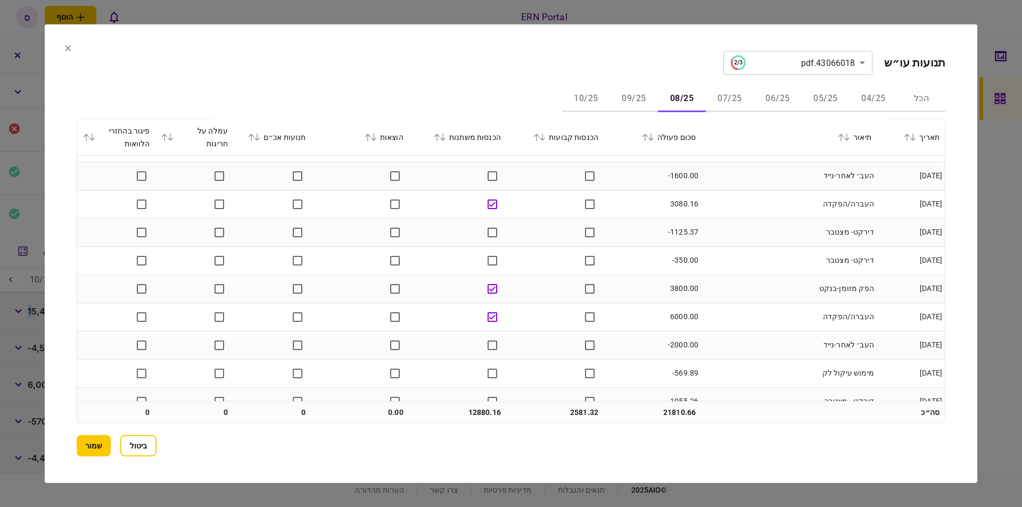
scroll to position [160, 0]
click at [686, 317] on td "-569.89" at bounding box center [651, 320] width 97 height 28
click at [959, 286] on section "**********" at bounding box center [511, 253] width 932 height 459
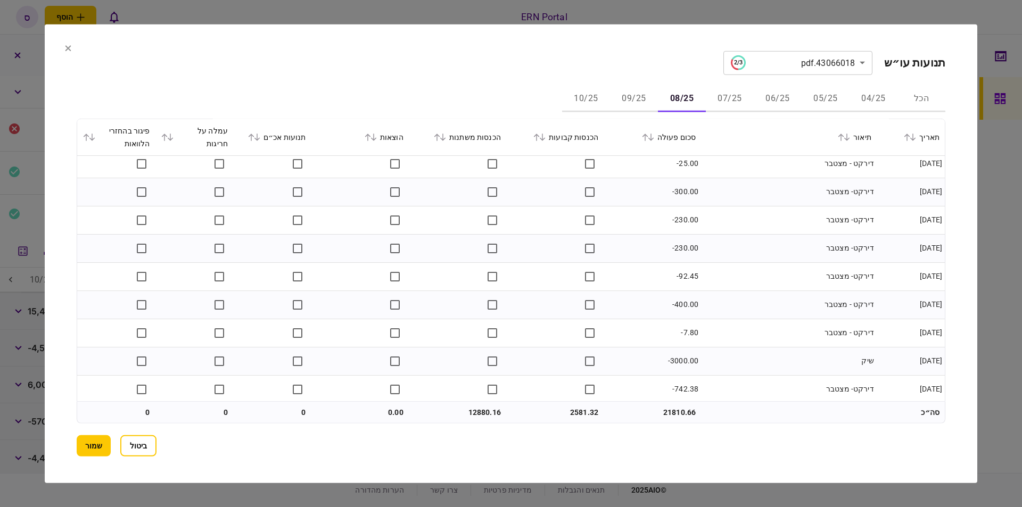
scroll to position [404, 0]
click at [641, 92] on button "09/25" at bounding box center [634, 99] width 48 height 26
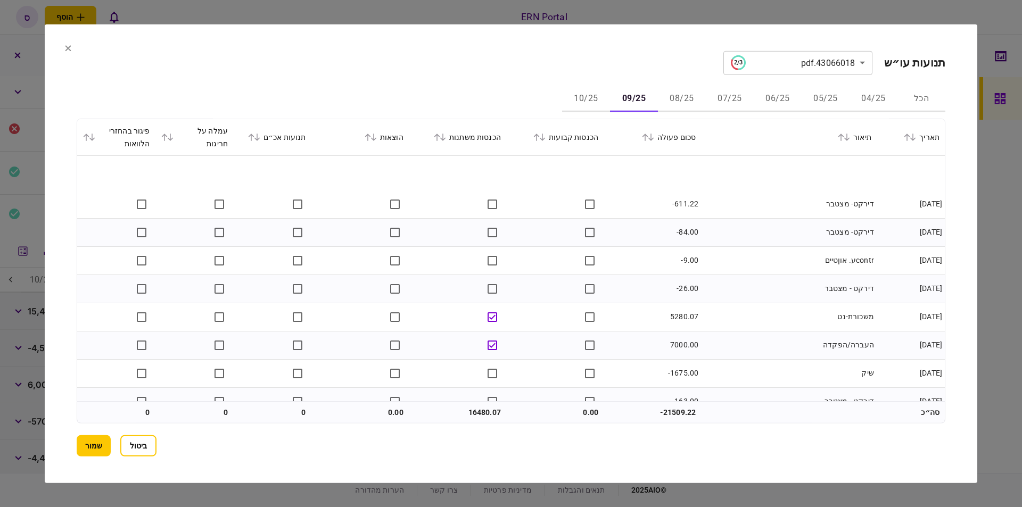
scroll to position [160, 0]
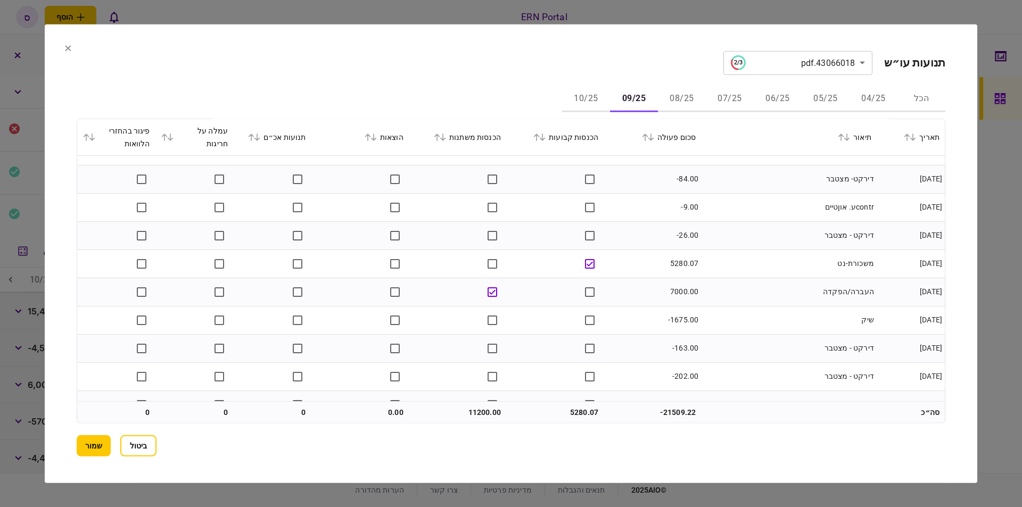
click at [687, 95] on button "08/25" at bounding box center [682, 99] width 48 height 26
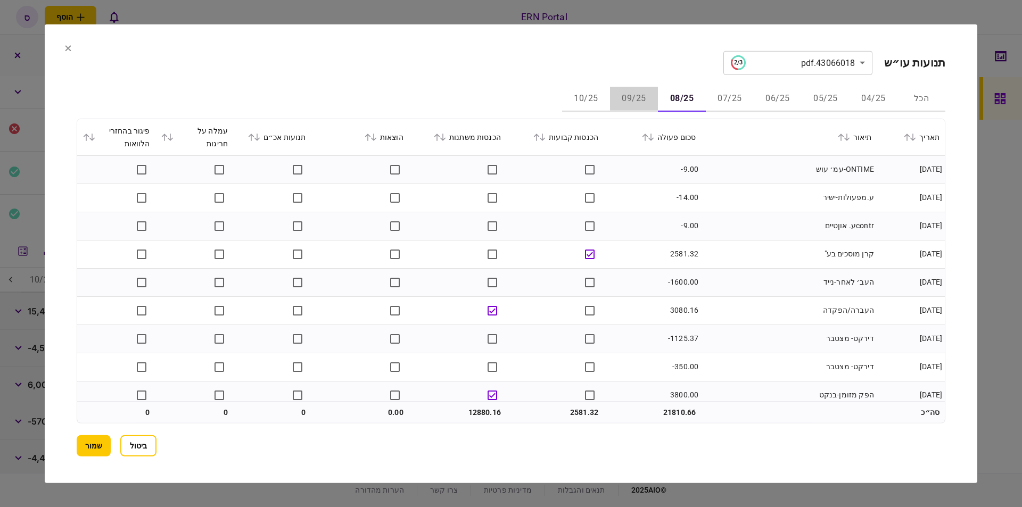
click at [643, 98] on button "09/25" at bounding box center [634, 99] width 48 height 26
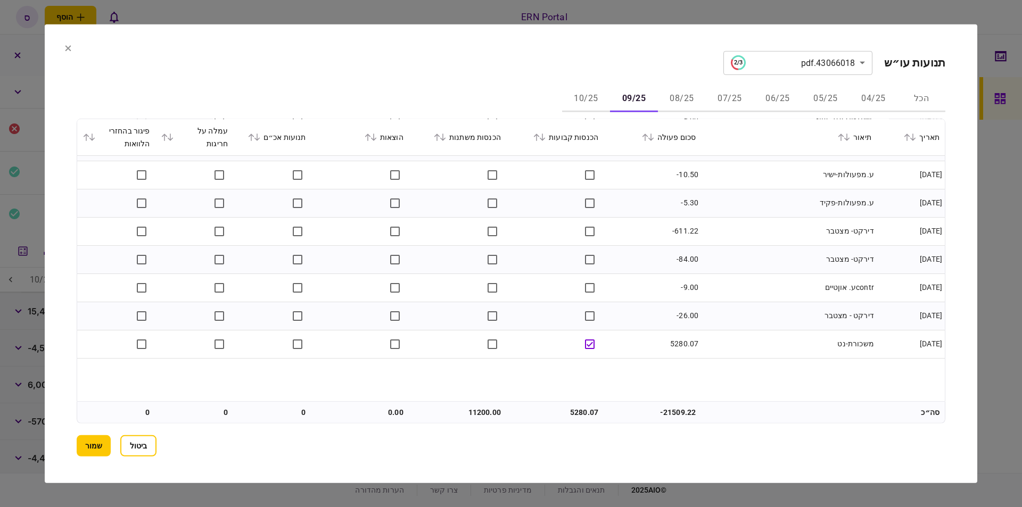
scroll to position [0, 0]
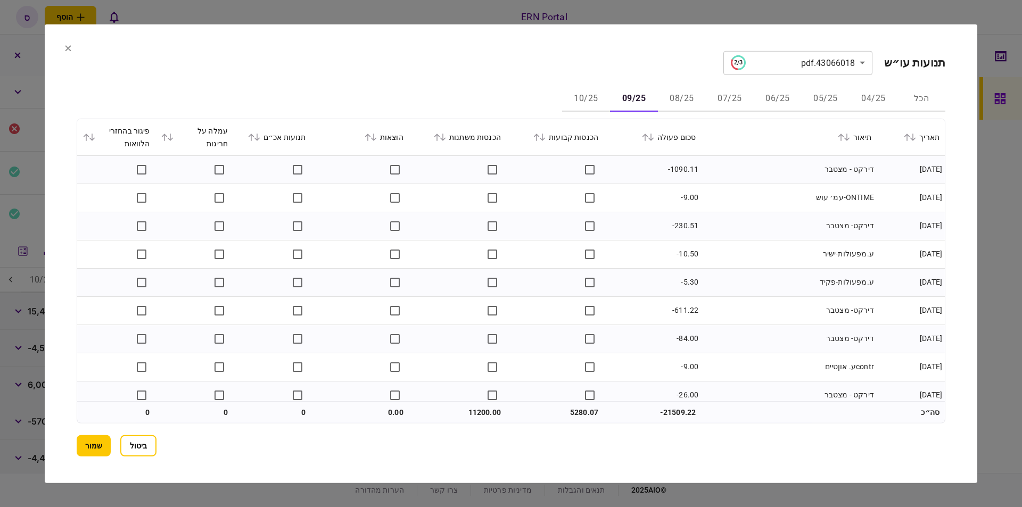
click at [586, 85] on div "**********" at bounding box center [511, 253] width 868 height 405
click at [588, 95] on button "10/25" at bounding box center [586, 99] width 48 height 26
click at [104, 443] on button "שמור" at bounding box center [94, 445] width 34 height 21
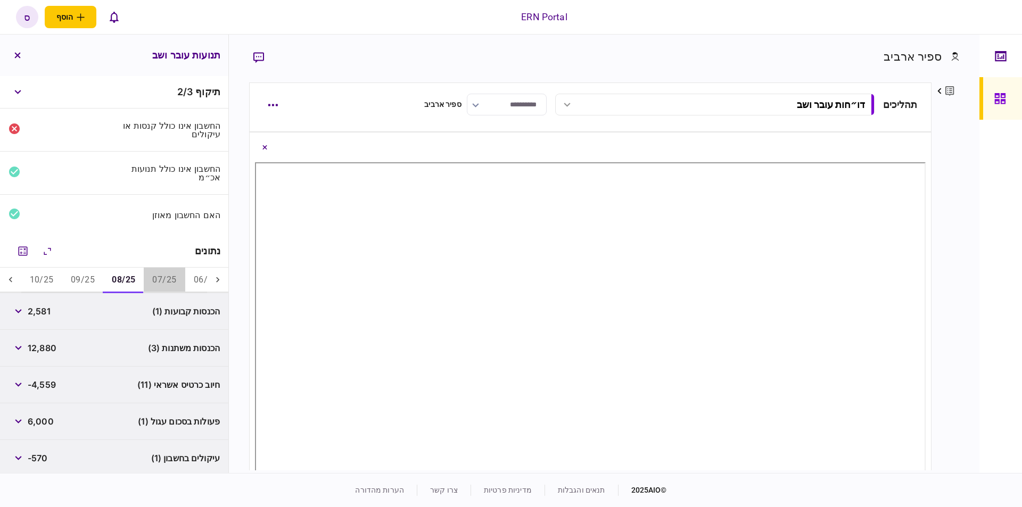
click at [159, 277] on button "07/25" at bounding box center [164, 281] width 41 height 26
click at [135, 284] on button "08/25" at bounding box center [123, 281] width 41 height 26
click at [43, 278] on button "10/25" at bounding box center [41, 281] width 41 height 26
click at [178, 279] on button "07/25" at bounding box center [164, 281] width 41 height 26
click at [219, 275] on icon at bounding box center [217, 280] width 11 height 11
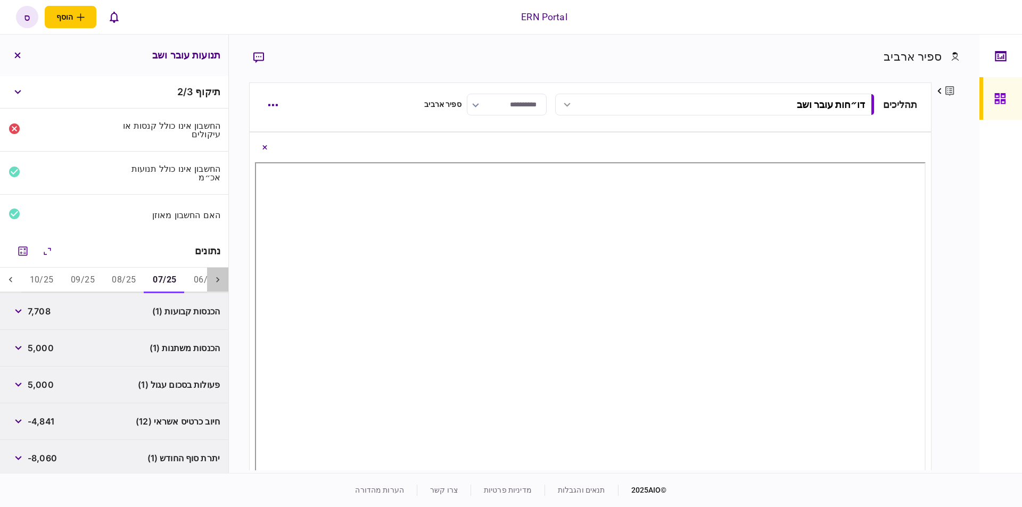
click at [219, 275] on icon at bounding box center [217, 280] width 11 height 11
click at [153, 279] on button "04/25" at bounding box center [154, 281] width 41 height 26
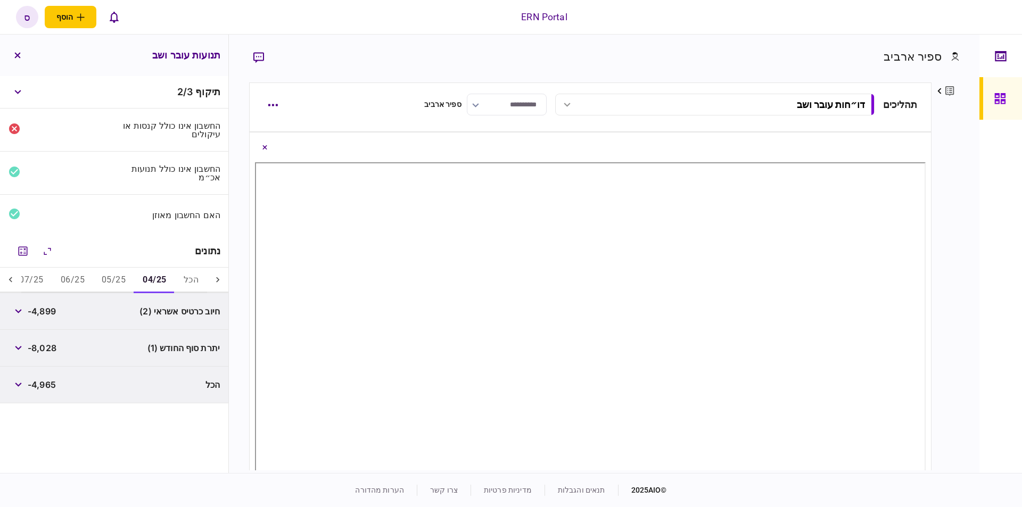
click at [125, 280] on button "05/25" at bounding box center [113, 281] width 41 height 26
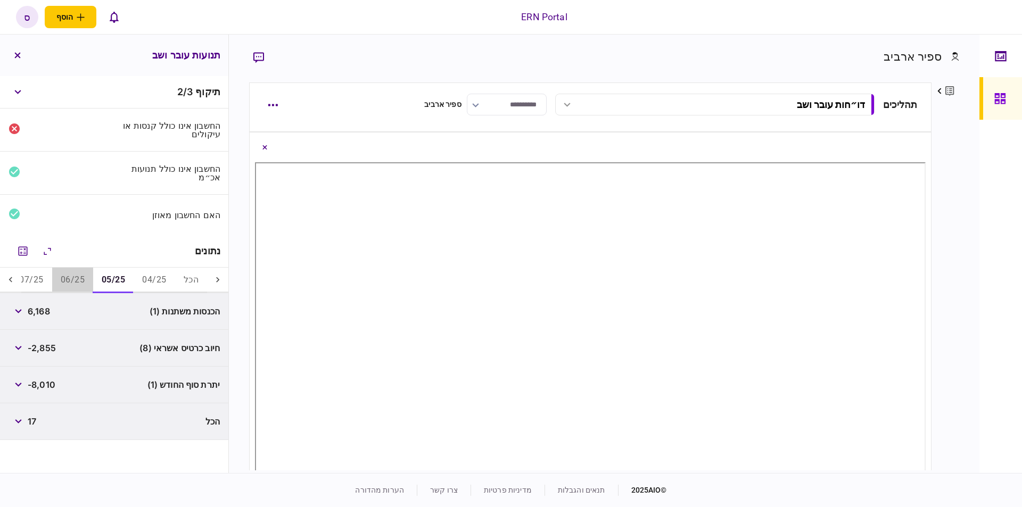
click at [80, 277] on button "06/25" at bounding box center [72, 281] width 41 height 26
click at [46, 283] on button "07/25" at bounding box center [31, 281] width 41 height 26
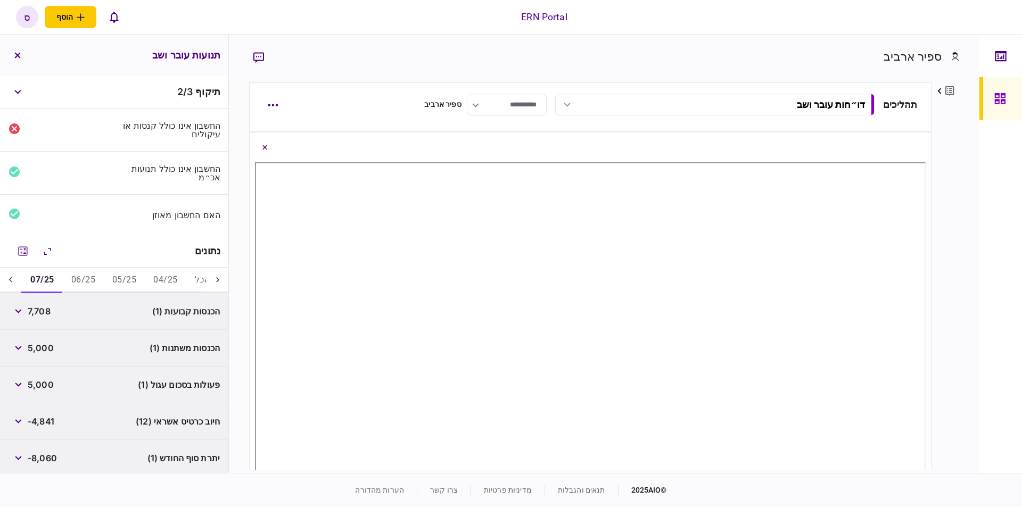
scroll to position [40, 0]
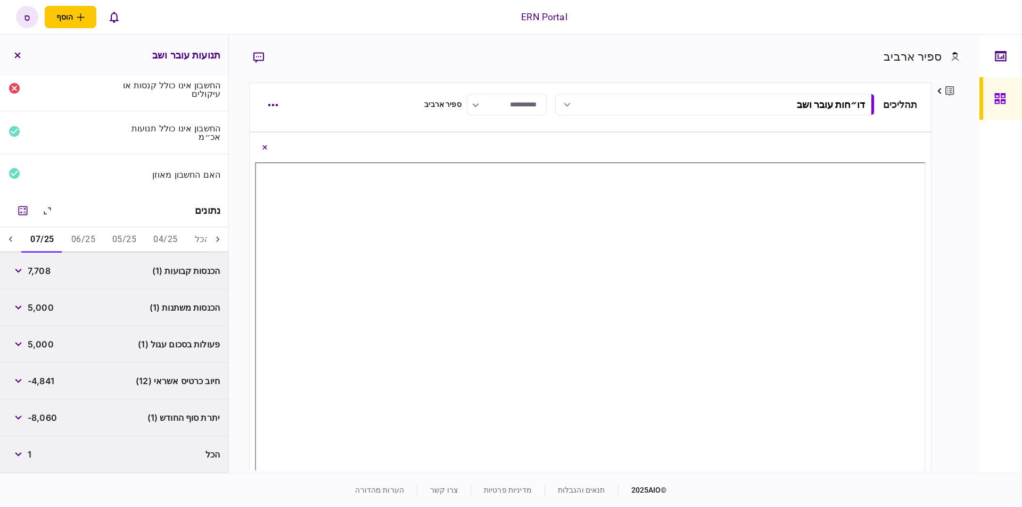
click at [12, 240] on icon at bounding box center [10, 238] width 3 height 5
click at [15, 242] on icon at bounding box center [10, 239] width 11 height 11
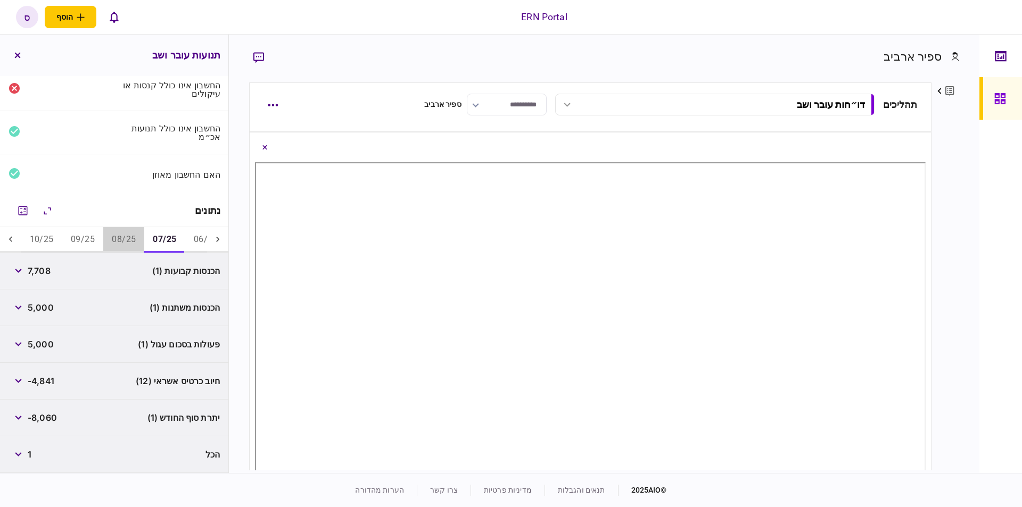
click at [124, 243] on button "08/25" at bounding box center [123, 240] width 41 height 26
click at [88, 240] on button "09/25" at bounding box center [82, 240] width 41 height 26
click at [55, 240] on button "10/25" at bounding box center [41, 240] width 41 height 26
click at [12, 241] on icon at bounding box center [10, 238] width 3 height 5
click at [173, 240] on button "07/25" at bounding box center [164, 240] width 41 height 26
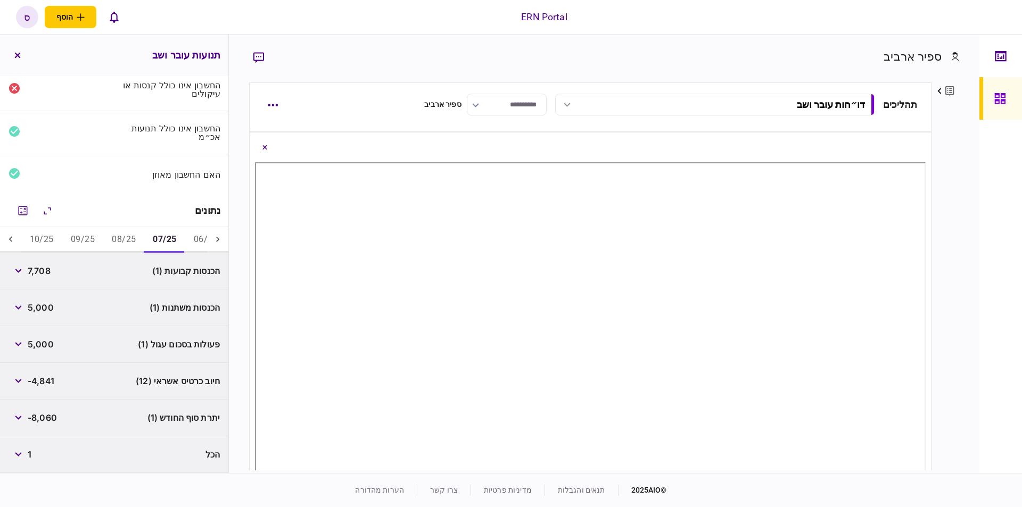
click at [979, 276] on div at bounding box center [1000, 254] width 43 height 438
click at [54, 416] on span "-8,060" at bounding box center [42, 417] width 29 height 13
copy span "8,060"
click at [949, 258] on div "פרטים ערוך שם פרטי ספיר שם משפחה ארביב דוא״ל sapirar@ern.co.il סוג איש קשר לווה…" at bounding box center [945, 276] width 28 height 388
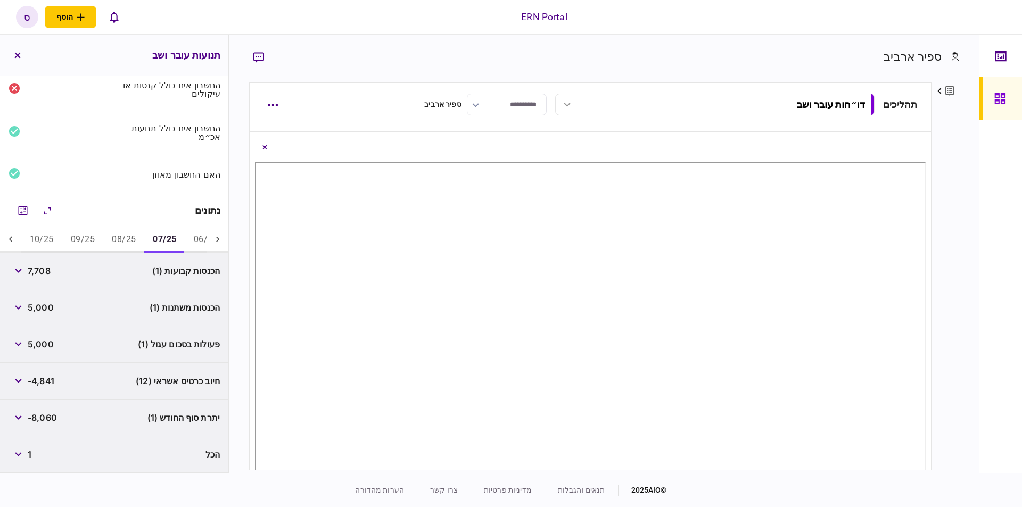
click at [119, 239] on button "08/25" at bounding box center [123, 240] width 41 height 26
click at [49, 277] on div "2,581" at bounding box center [30, 270] width 42 height 19
click at [47, 276] on span "2,581" at bounding box center [39, 270] width 23 height 13
copy span "2,581"
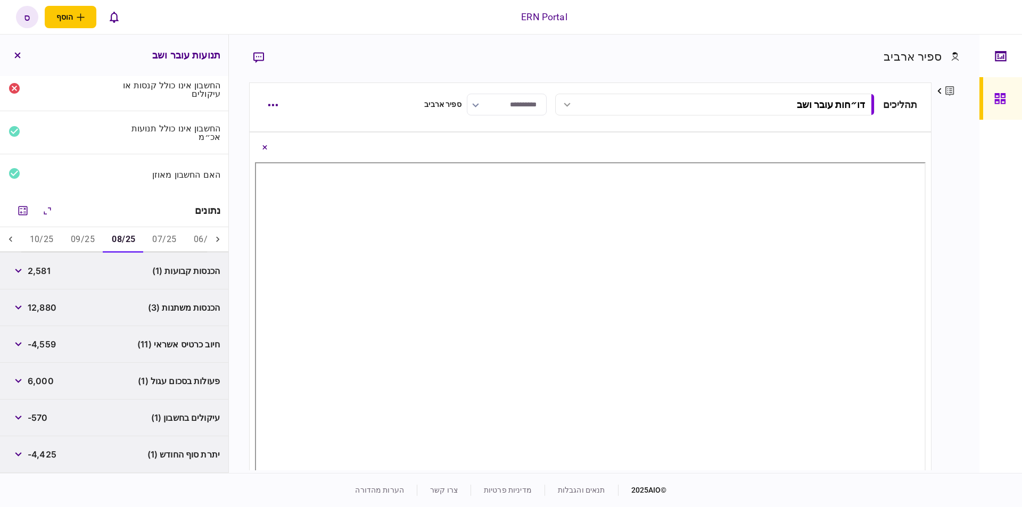
click at [948, 237] on div "פרטים ערוך שם פרטי ספיר שם משפחה ארביב דוא״ל sapirar@ern.co.il סוג איש קשר לווה…" at bounding box center [945, 276] width 28 height 388
click at [56, 459] on span "-4,425" at bounding box center [42, 454] width 29 height 13
copy span "4,425"
click at [943, 256] on div "פרטים ערוך שם פרטי ספיר שם משפחה ארביב דוא״ל sapirar@ern.co.il סוג איש קשר לווה…" at bounding box center [945, 276] width 28 height 388
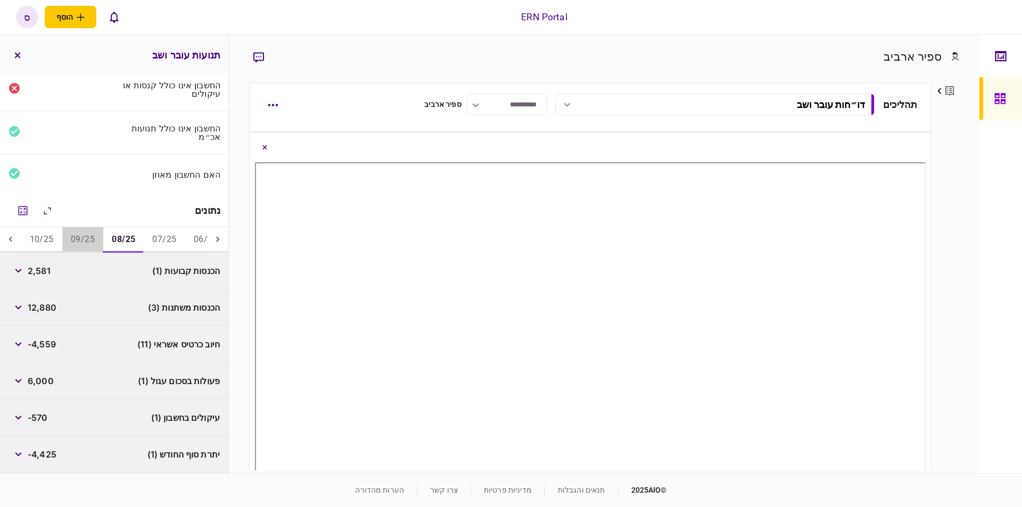
click at [77, 236] on button "09/25" at bounding box center [82, 240] width 41 height 26
click at [30, 269] on span "5,280" at bounding box center [40, 270] width 25 height 13
copy span "5,280"
click at [963, 248] on div "ספיר ארביב פרטים ערוך שם פרטי ספיר שם משפחה ארביב דוא״ל sapirar@ern.co.il סוג א…" at bounding box center [604, 254] width 750 height 438
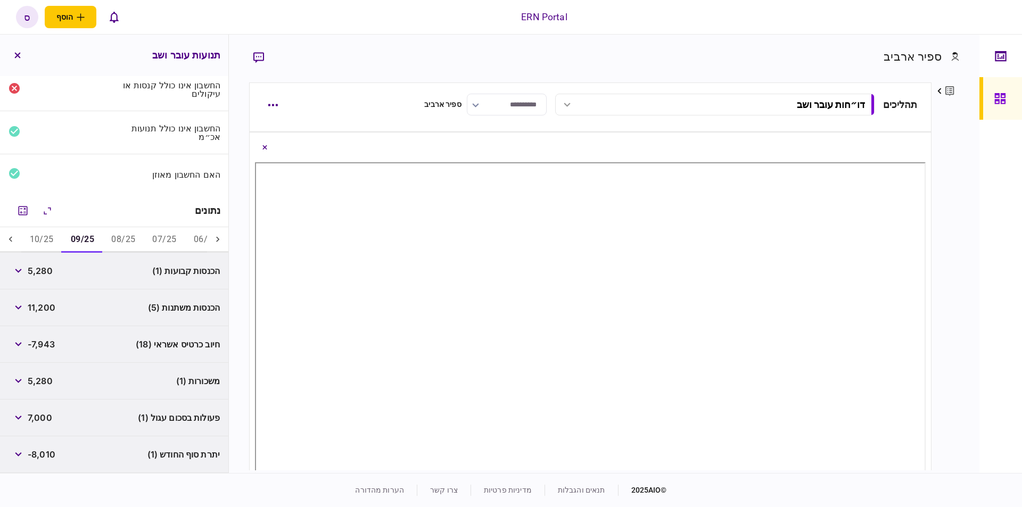
click at [39, 456] on span "-8,010" at bounding box center [42, 454] width 28 height 13
copy span "8,010"
drag, startPoint x: 953, startPoint y: 341, endPoint x: 825, endPoint y: 338, distance: 127.7
click at [953, 341] on div "פרטים ערוך שם פרטי ספיר שם משפחה ארביב דוא״ל sapirar@ern.co.il סוג איש קשר לווה…" at bounding box center [945, 276] width 28 height 388
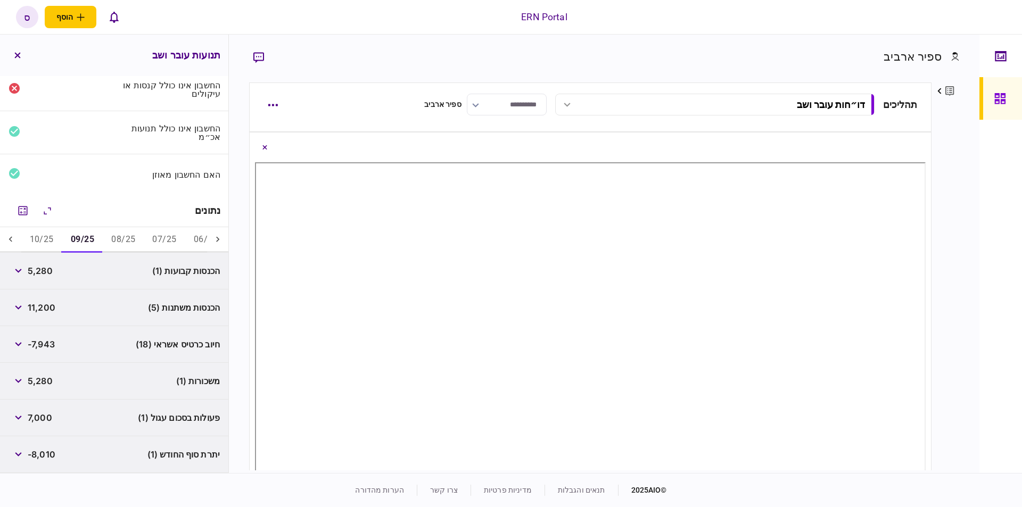
click at [43, 239] on button "10/25" at bounding box center [41, 240] width 41 height 26
